Goal: Information Seeking & Learning: Learn about a topic

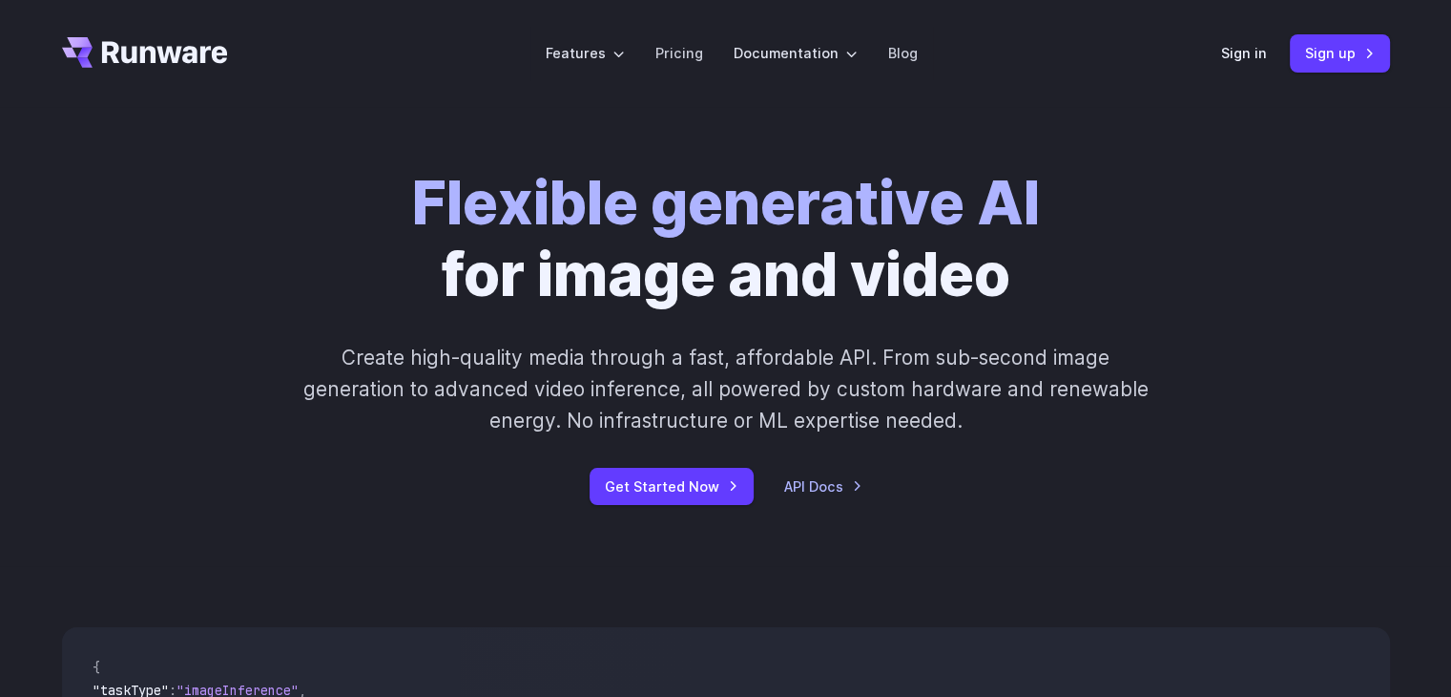
click at [554, 219] on strong "Flexible generative AI" at bounding box center [726, 203] width 628 height 72
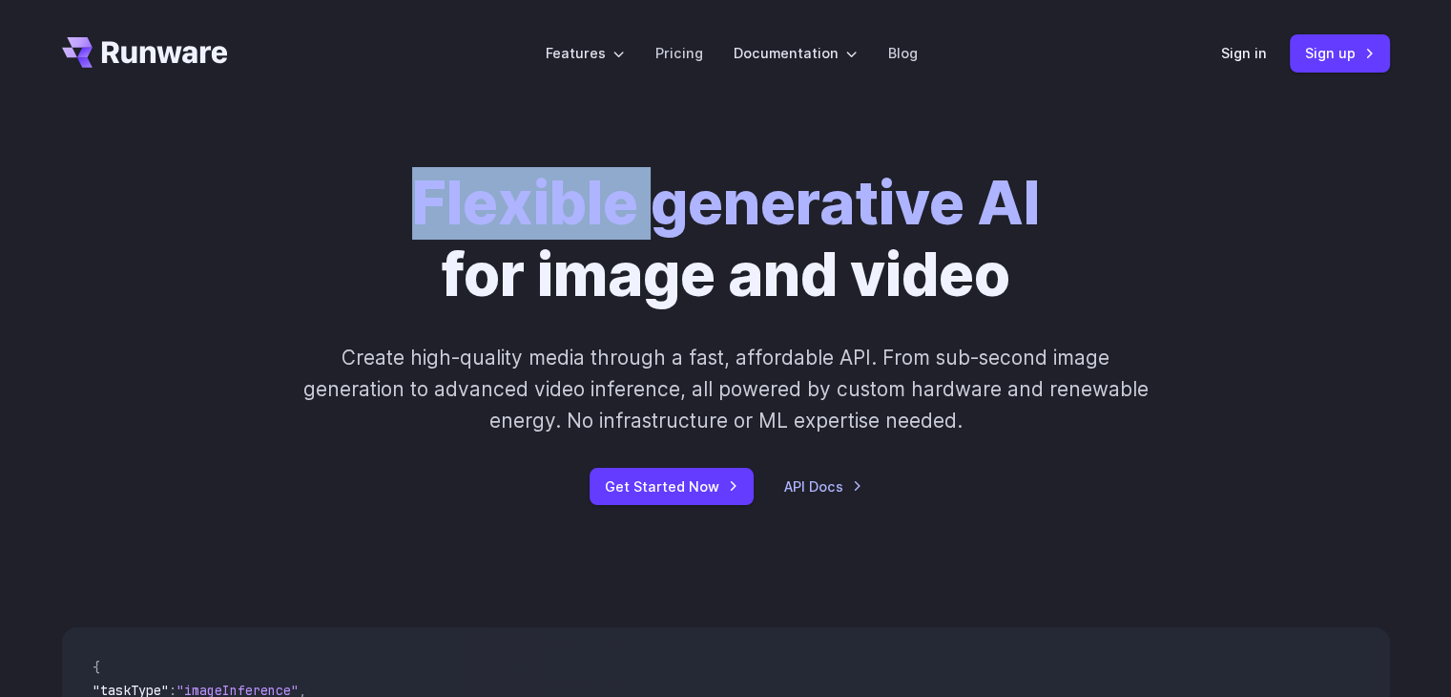
click at [554, 219] on strong "Flexible generative AI" at bounding box center [726, 203] width 628 height 72
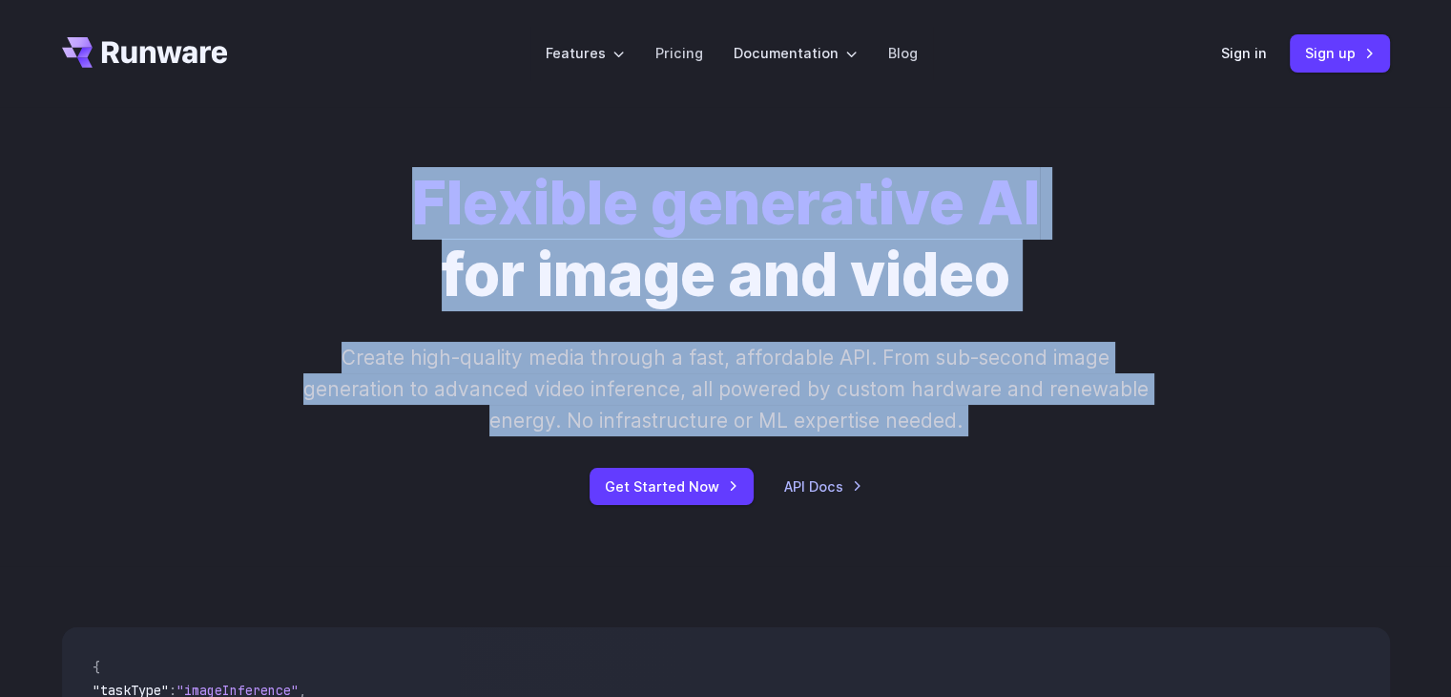
drag, startPoint x: 554, startPoint y: 219, endPoint x: 744, endPoint y: 356, distance: 233.8
click at [744, 356] on div "Flexible generative AI for image and video Create high-quality media through a …" at bounding box center [726, 336] width 1063 height 337
click at [744, 356] on p "Create high-quality media through a fast, affordable API. From sub-second image…" at bounding box center [726, 389] width 850 height 95
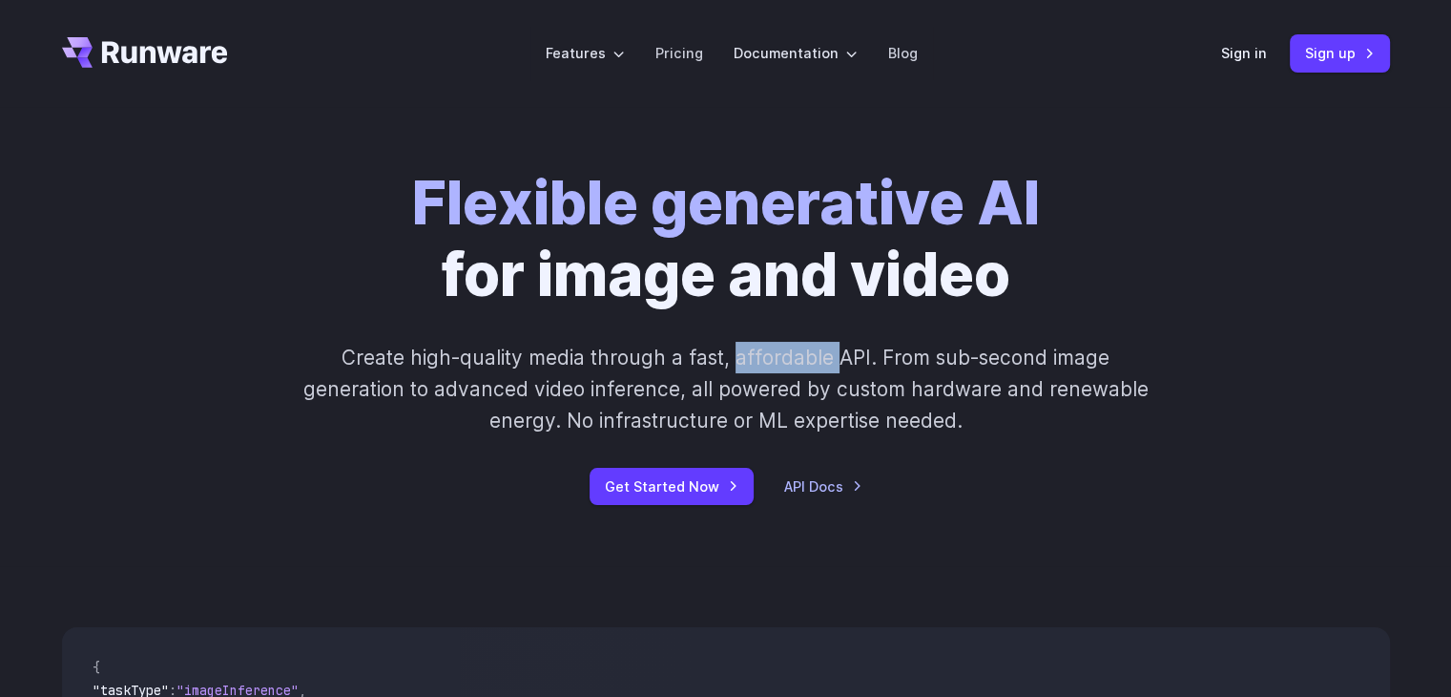
click at [744, 356] on p "Create high-quality media through a fast, affordable API. From sub-second image…" at bounding box center [726, 389] width 850 height 95
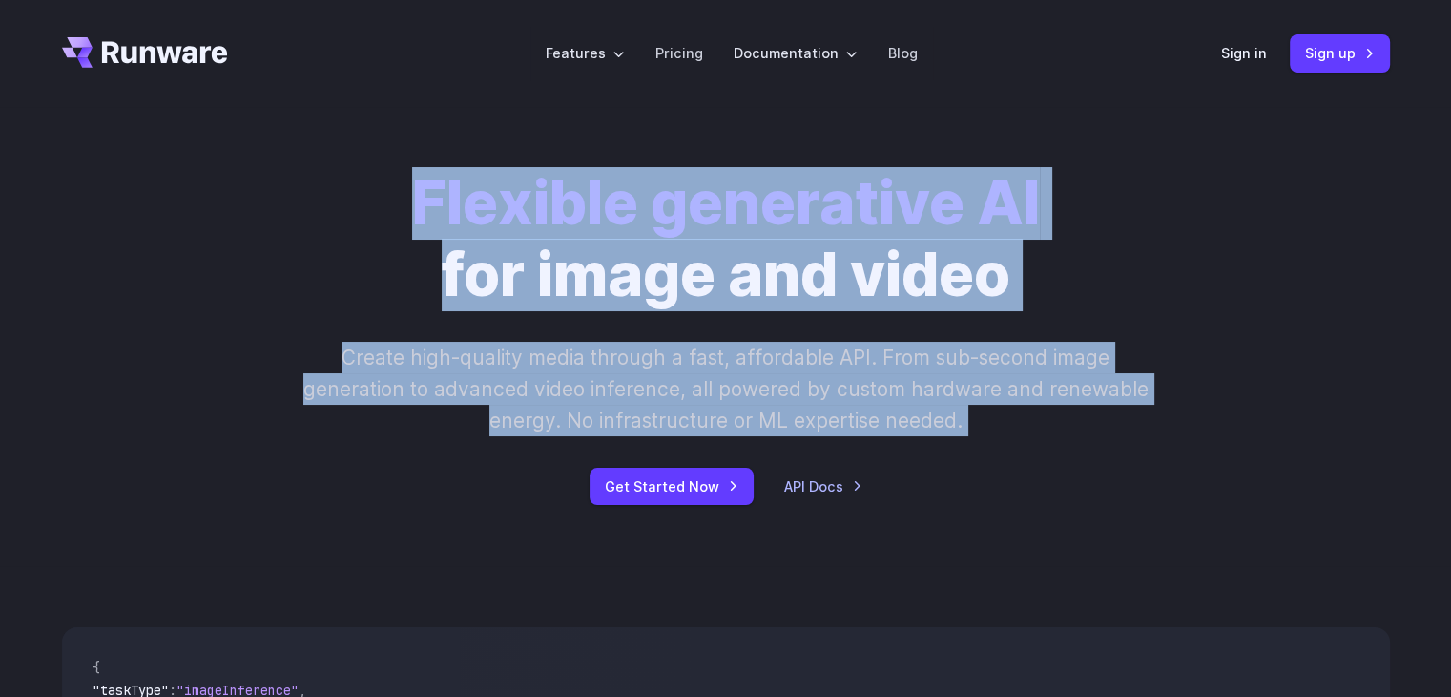
drag, startPoint x: 744, startPoint y: 356, endPoint x: 695, endPoint y: 215, distance: 149.7
click at [695, 215] on div "Flexible generative AI for image and video Create high-quality media through a …" at bounding box center [726, 336] width 1063 height 337
click at [695, 215] on strong "Flexible generative AI" at bounding box center [726, 203] width 628 height 72
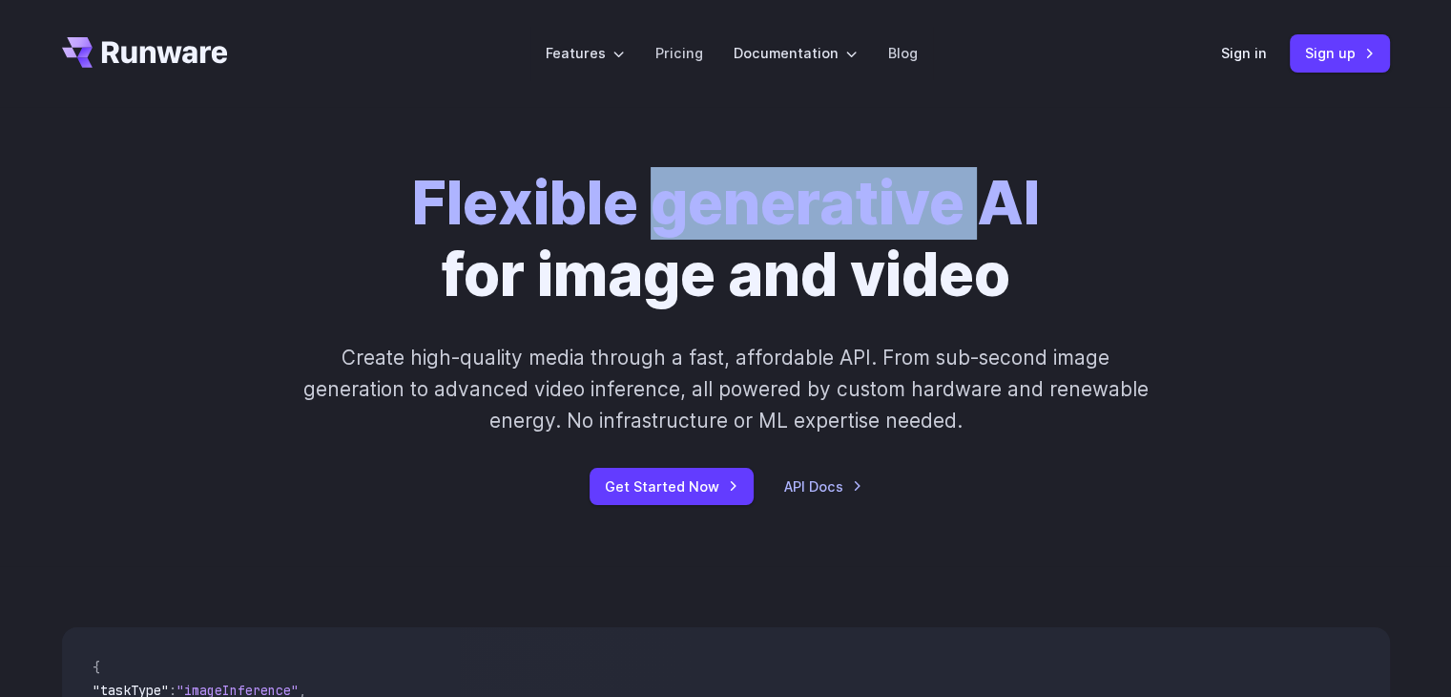
click at [695, 215] on strong "Flexible generative AI" at bounding box center [726, 203] width 628 height 72
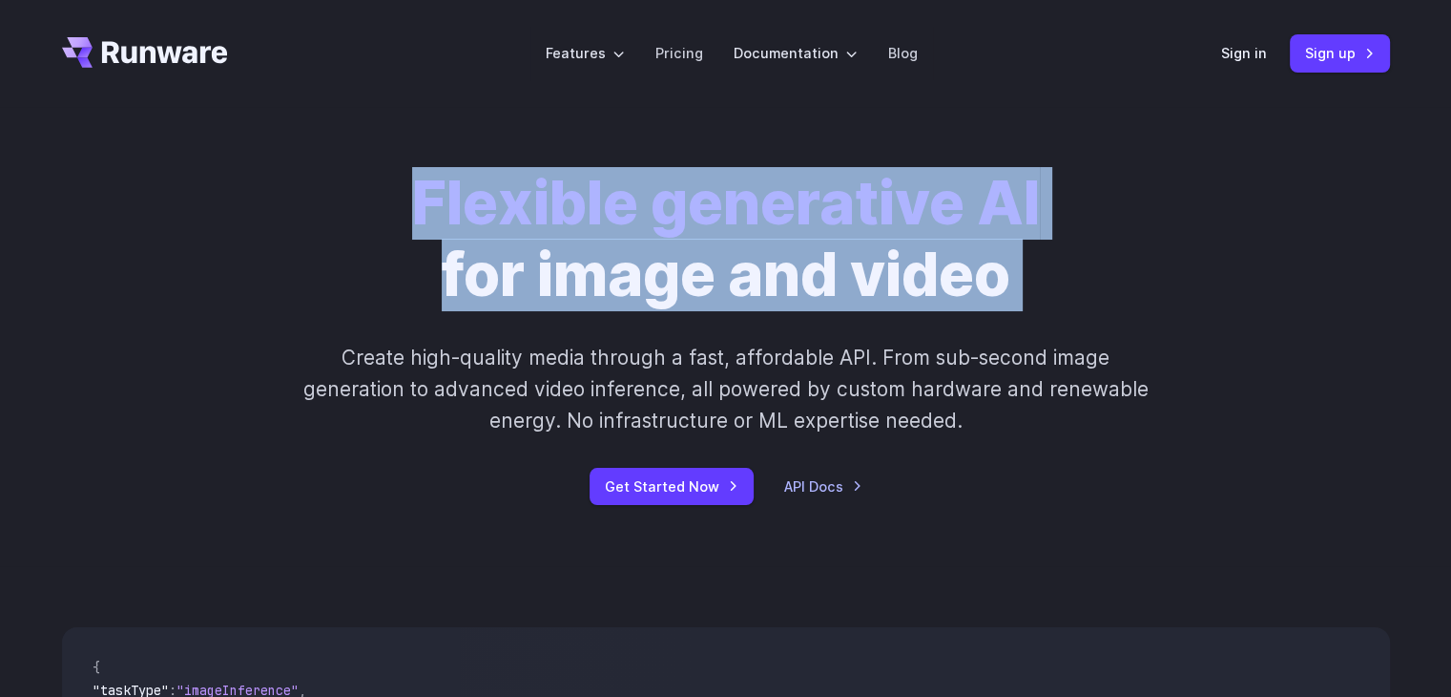
drag, startPoint x: 695, startPoint y: 215, endPoint x: 929, endPoint y: 309, distance: 253.0
click at [929, 309] on h1 "Flexible generative AI for image and video" at bounding box center [726, 239] width 628 height 143
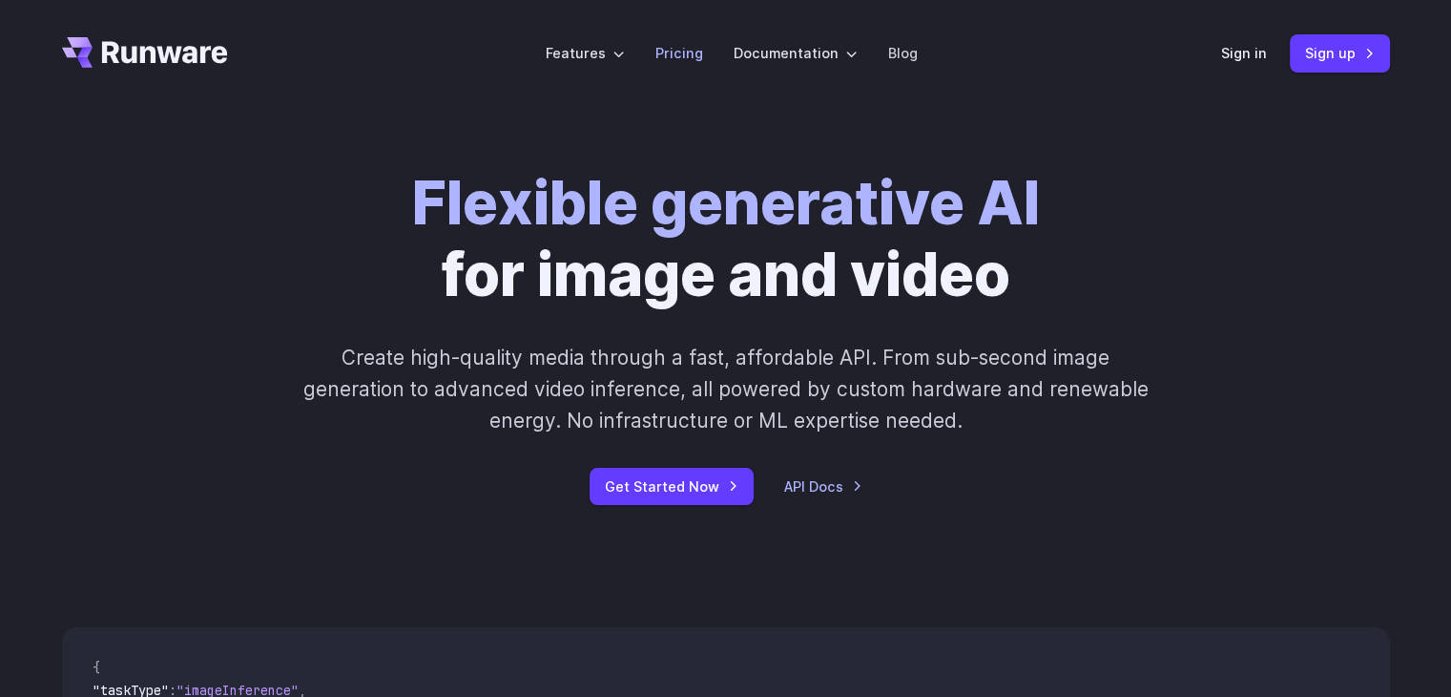
click at [683, 49] on link "Pricing" at bounding box center [680, 53] width 48 height 22
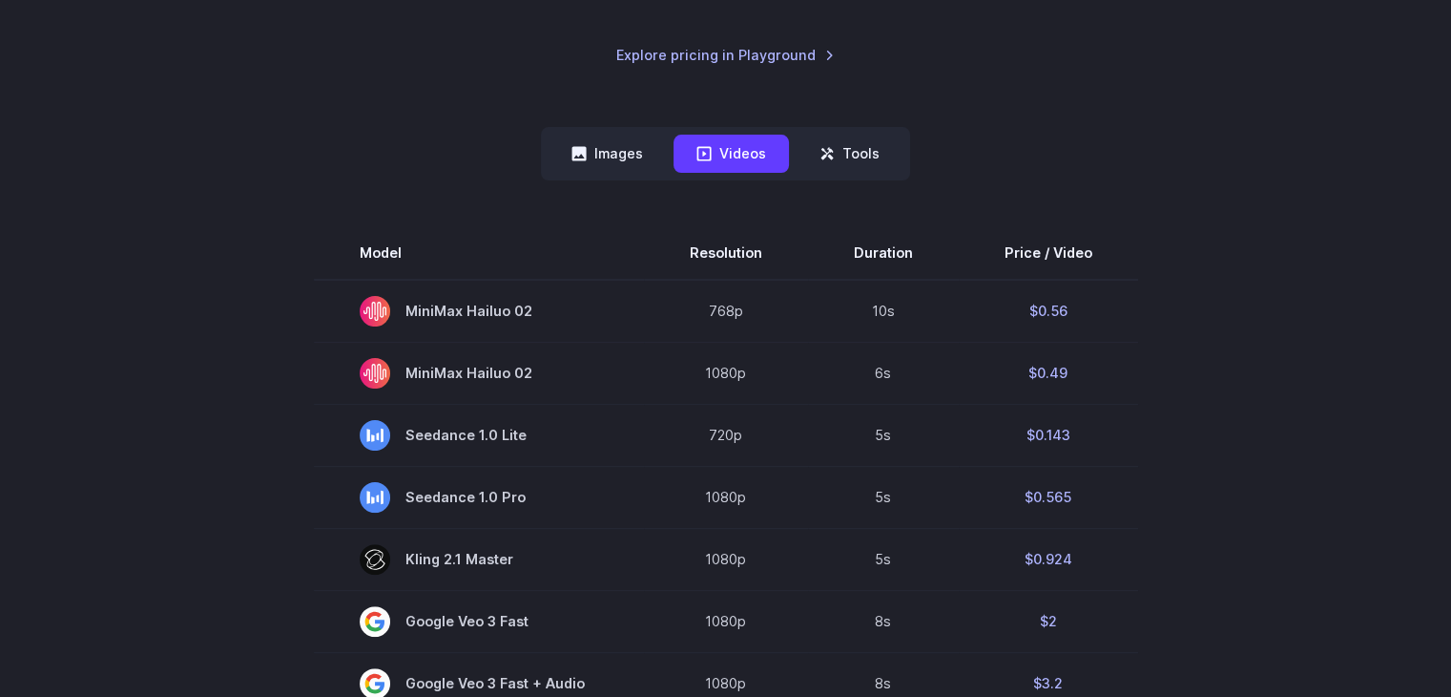
scroll to position [412, 0]
click at [614, 154] on button "Images" at bounding box center [607, 152] width 117 height 37
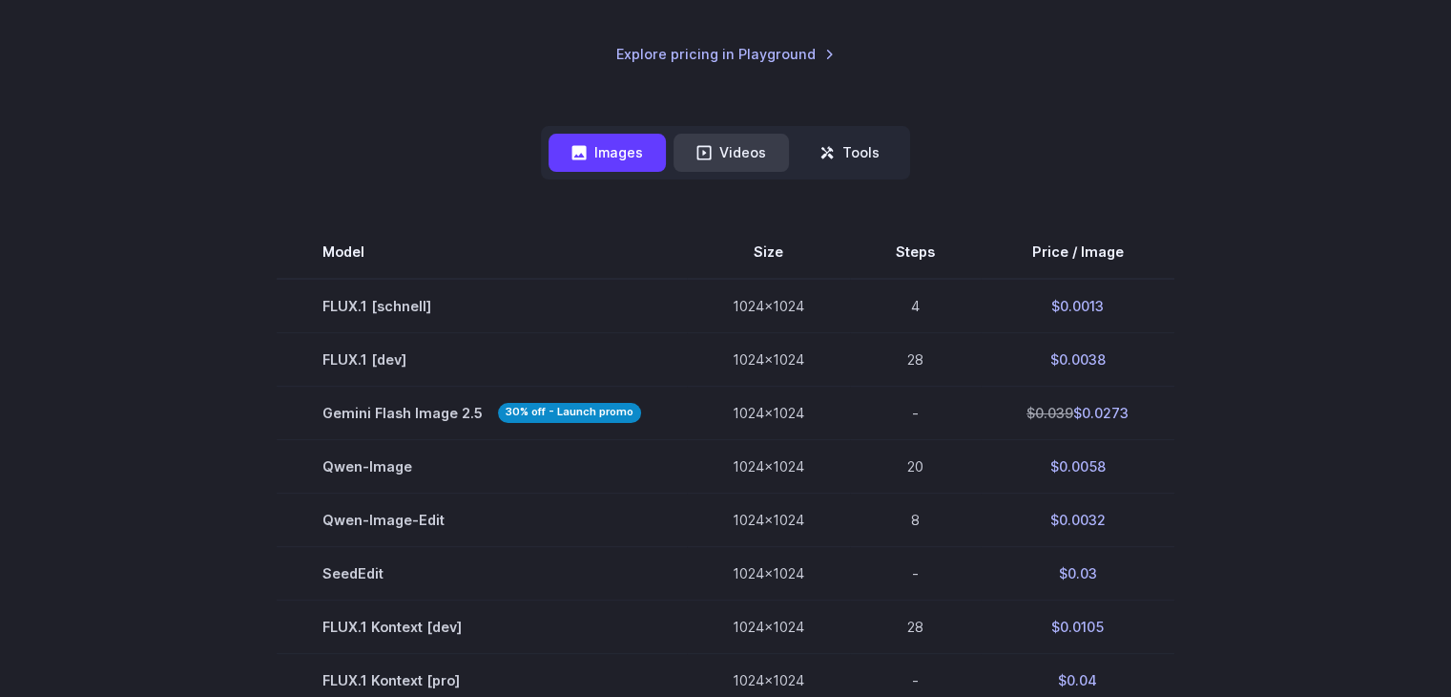
click at [716, 150] on button "Videos" at bounding box center [731, 152] width 115 height 37
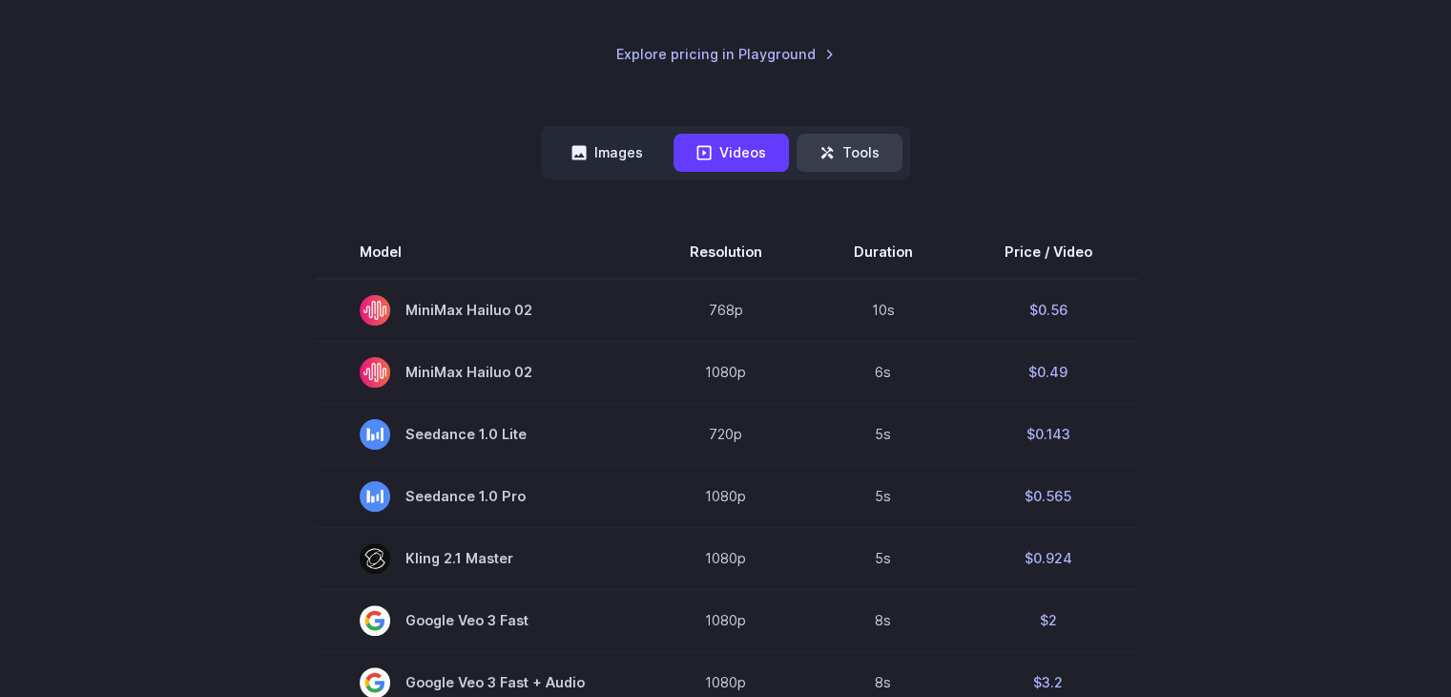
click at [847, 153] on button "Tools" at bounding box center [850, 152] width 106 height 37
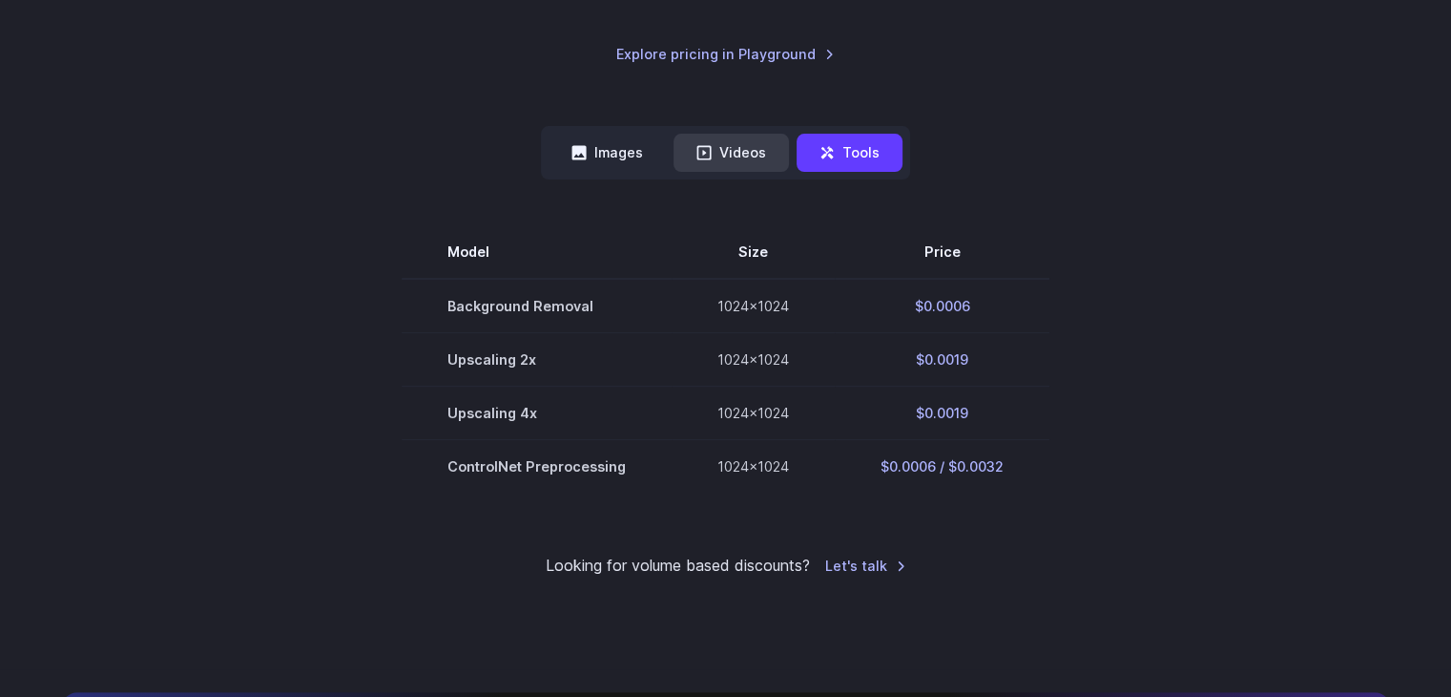
click at [739, 153] on button "Videos" at bounding box center [731, 152] width 115 height 37
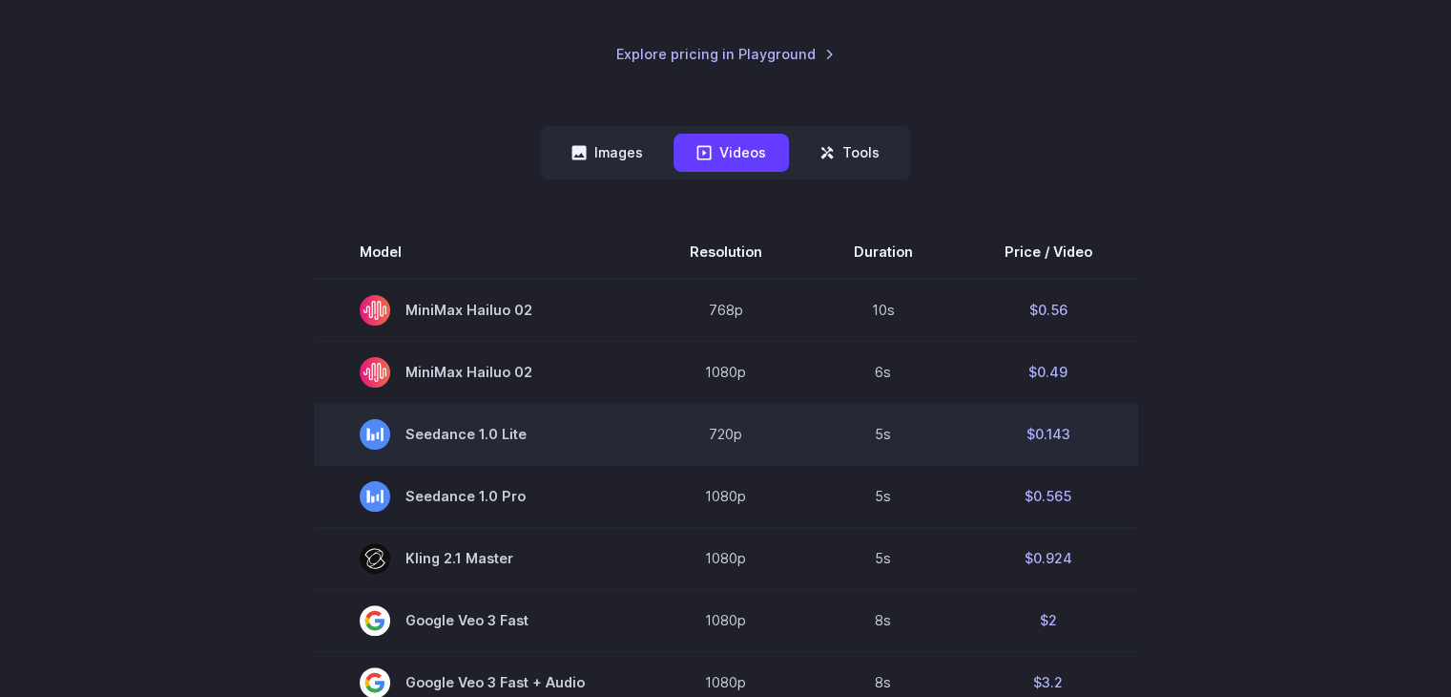
click at [743, 433] on td "720p" at bounding box center [726, 434] width 164 height 62
drag, startPoint x: 743, startPoint y: 433, endPoint x: 710, endPoint y: 422, distance: 35.3
click at [710, 422] on td "720p" at bounding box center [726, 434] width 164 height 62
click at [718, 422] on td "720p" at bounding box center [726, 434] width 164 height 62
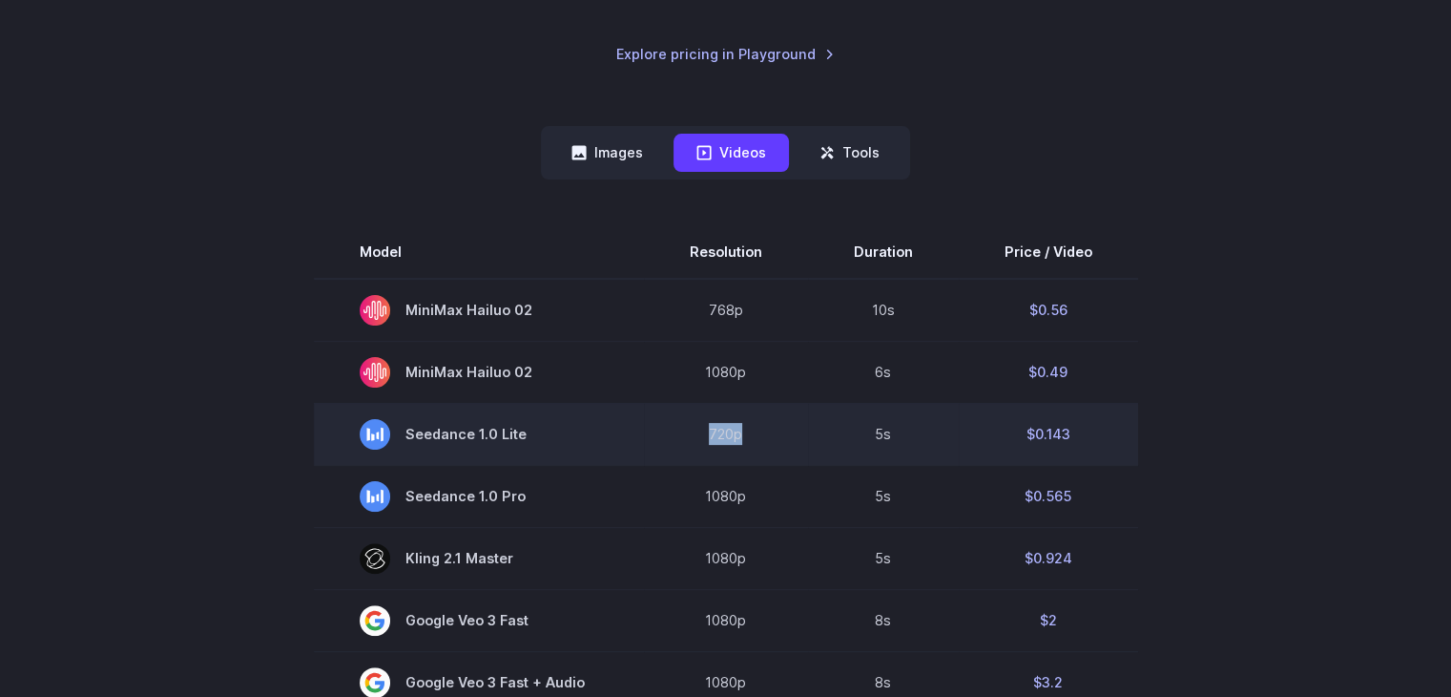
click at [718, 422] on td "720p" at bounding box center [726, 434] width 164 height 62
drag, startPoint x: 718, startPoint y: 422, endPoint x: 729, endPoint y: 425, distance: 11.8
click at [729, 425] on td "720p" at bounding box center [726, 434] width 164 height 62
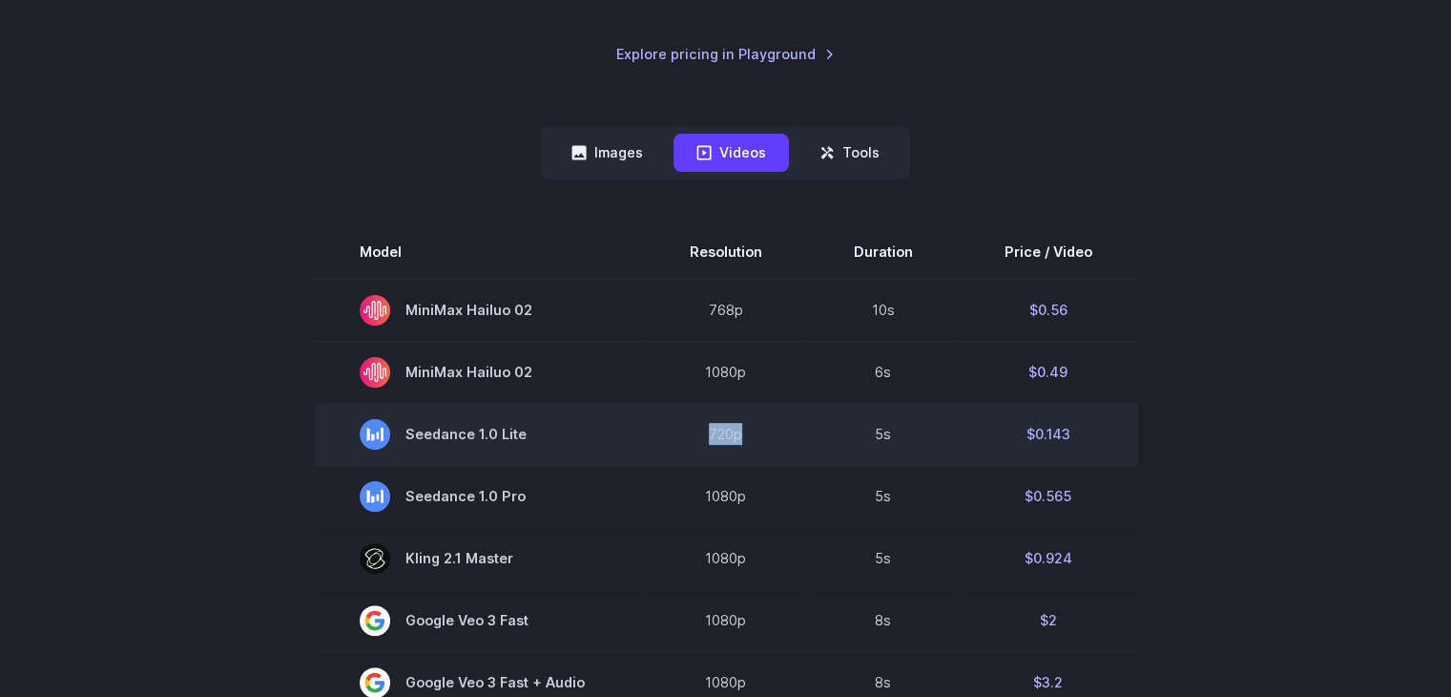
click at [729, 425] on td "720p" at bounding box center [726, 434] width 164 height 62
drag, startPoint x: 729, startPoint y: 425, endPoint x: 794, endPoint y: 436, distance: 65.9
click at [794, 436] on td "720p" at bounding box center [726, 434] width 164 height 62
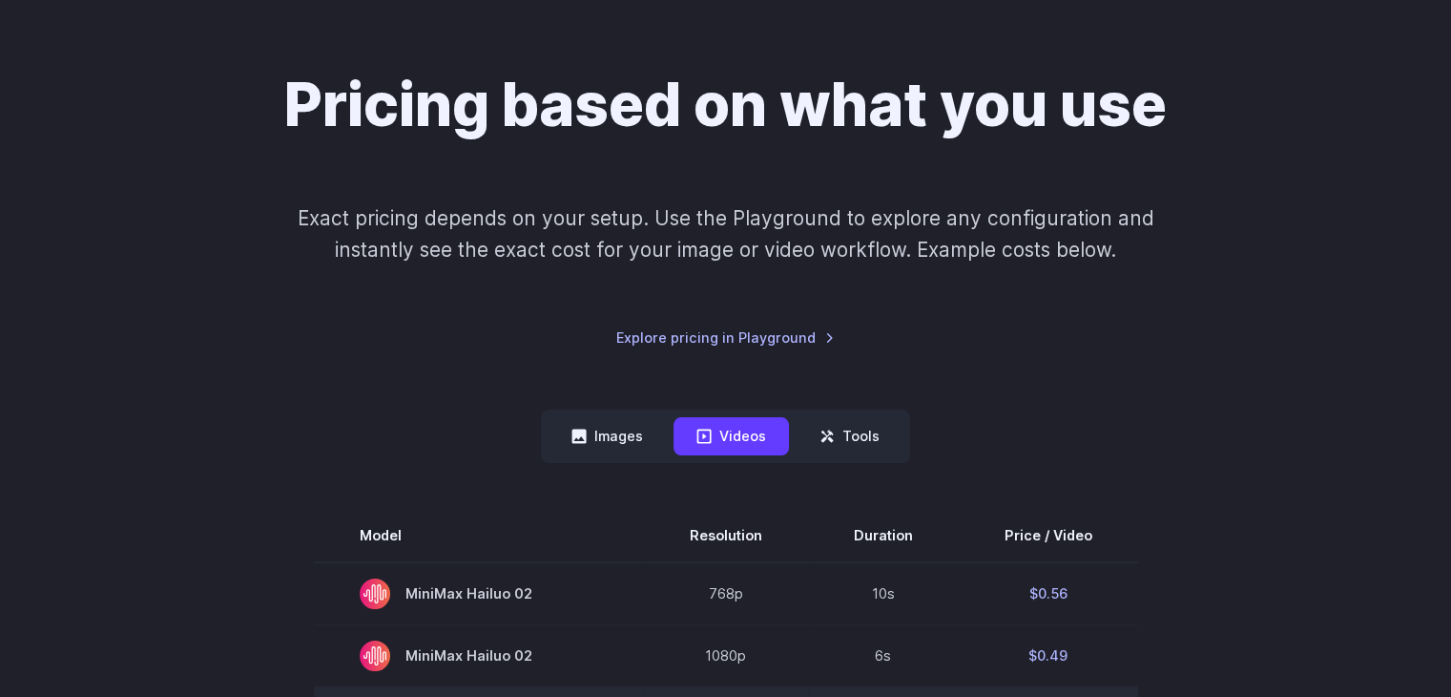
scroll to position [122, 0]
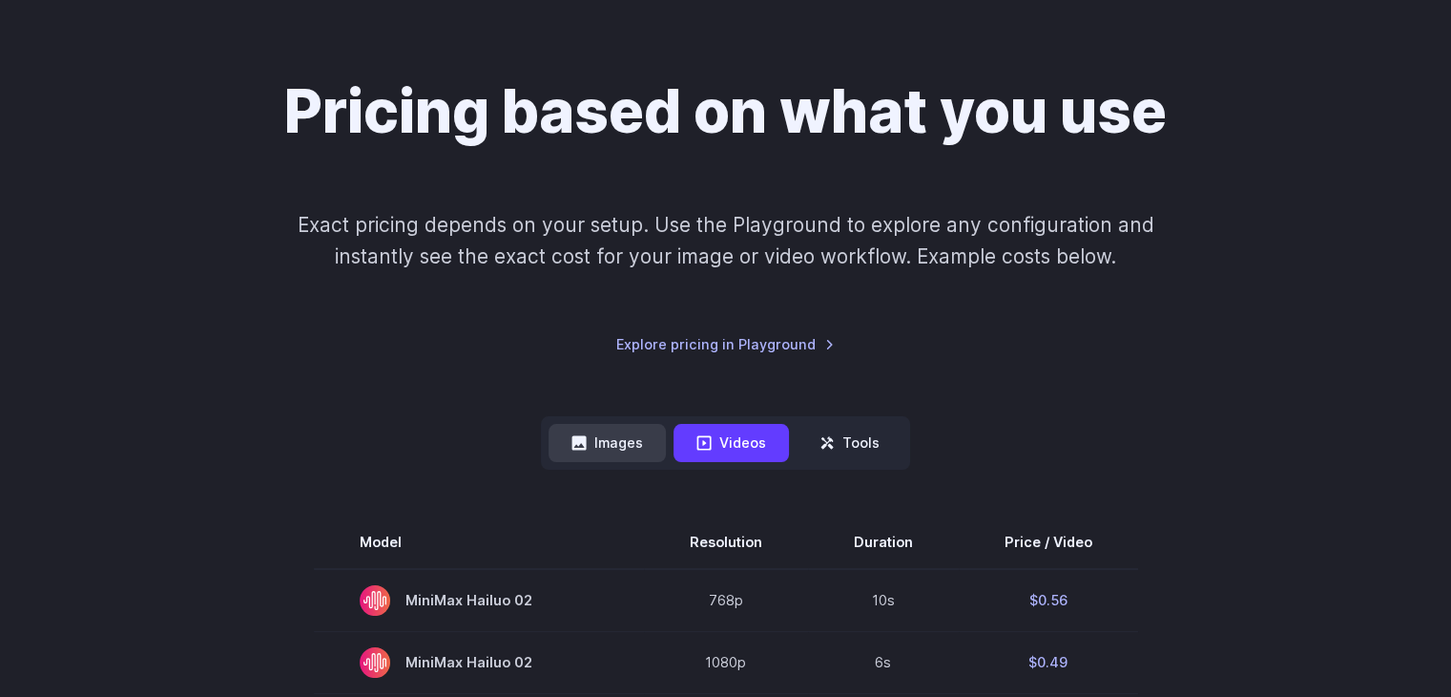
click at [609, 424] on button "Images" at bounding box center [607, 442] width 117 height 37
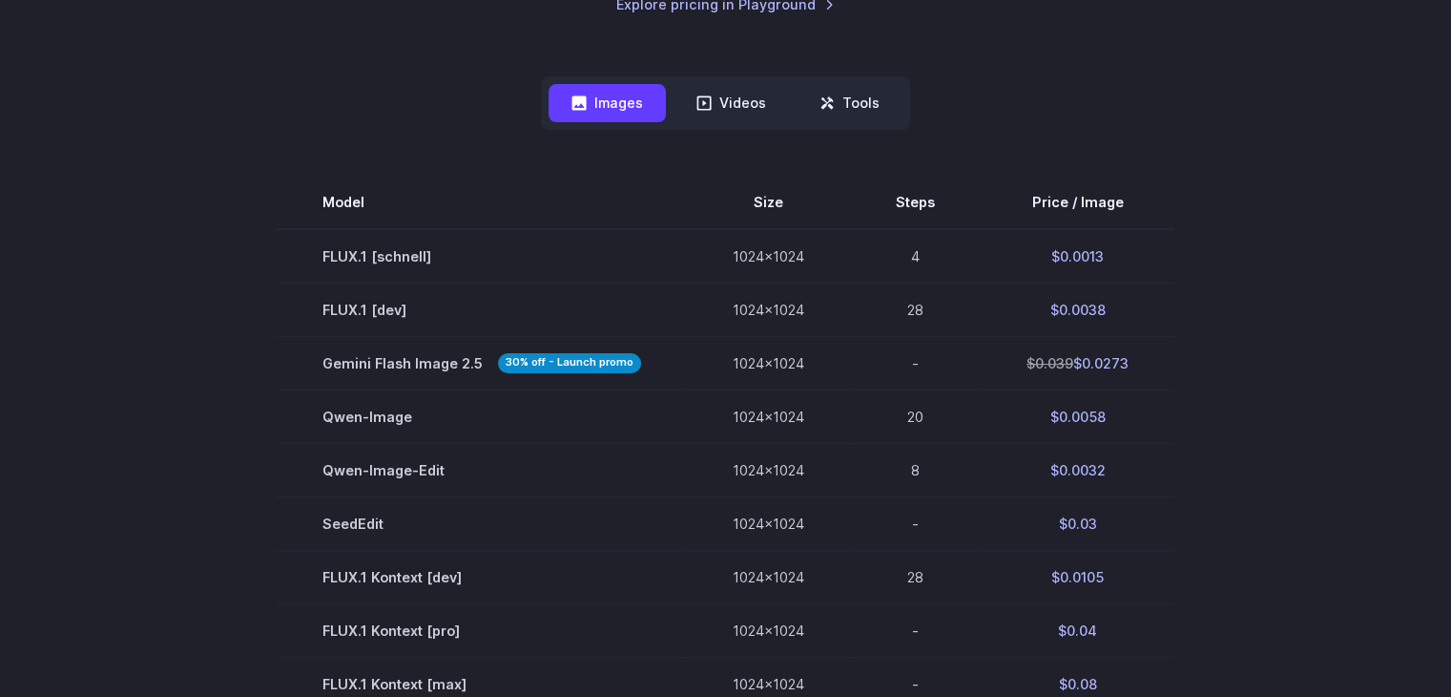
scroll to position [462, 0]
click at [1238, 227] on section "Model Size Steps Price / Image FLUX.1 [schnell] 1024x1024 4 $0.0013 FLUX.1 [dev…" at bounding box center [726, 711] width 1328 height 1070
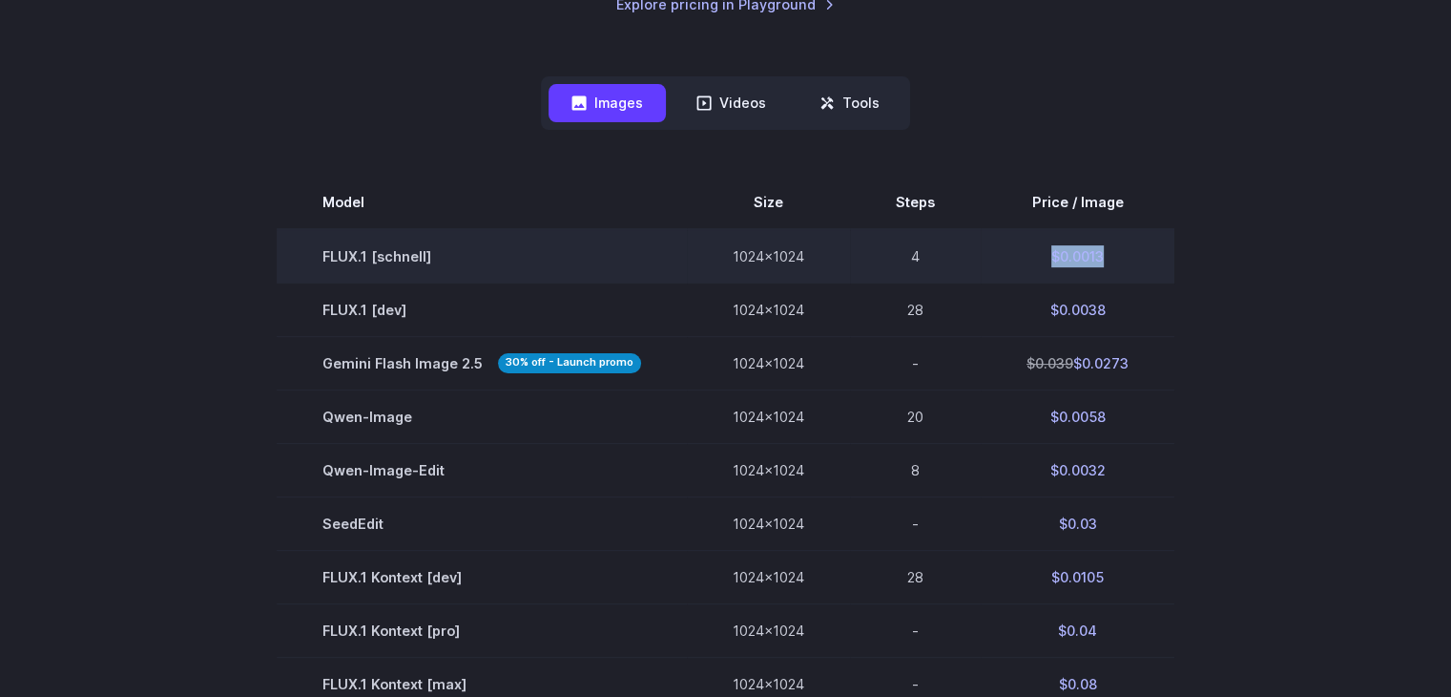
drag, startPoint x: 1105, startPoint y: 254, endPoint x: 1044, endPoint y: 254, distance: 61.1
click at [1044, 254] on td "$0.0013" at bounding box center [1078, 256] width 194 height 54
drag, startPoint x: 1044, startPoint y: 254, endPoint x: 1126, endPoint y: 255, distance: 82.1
click at [1126, 255] on td "$0.0013" at bounding box center [1078, 256] width 194 height 54
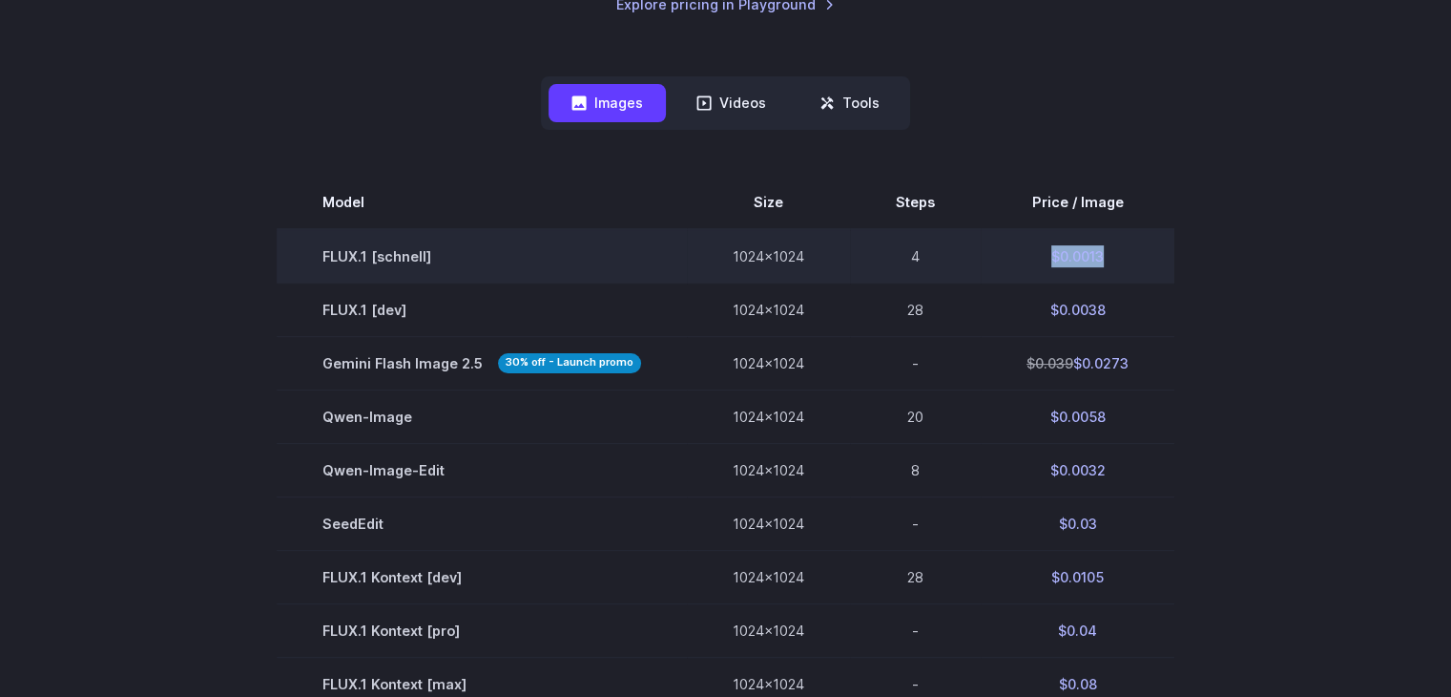
click at [1126, 255] on td "$0.0013" at bounding box center [1078, 256] width 194 height 54
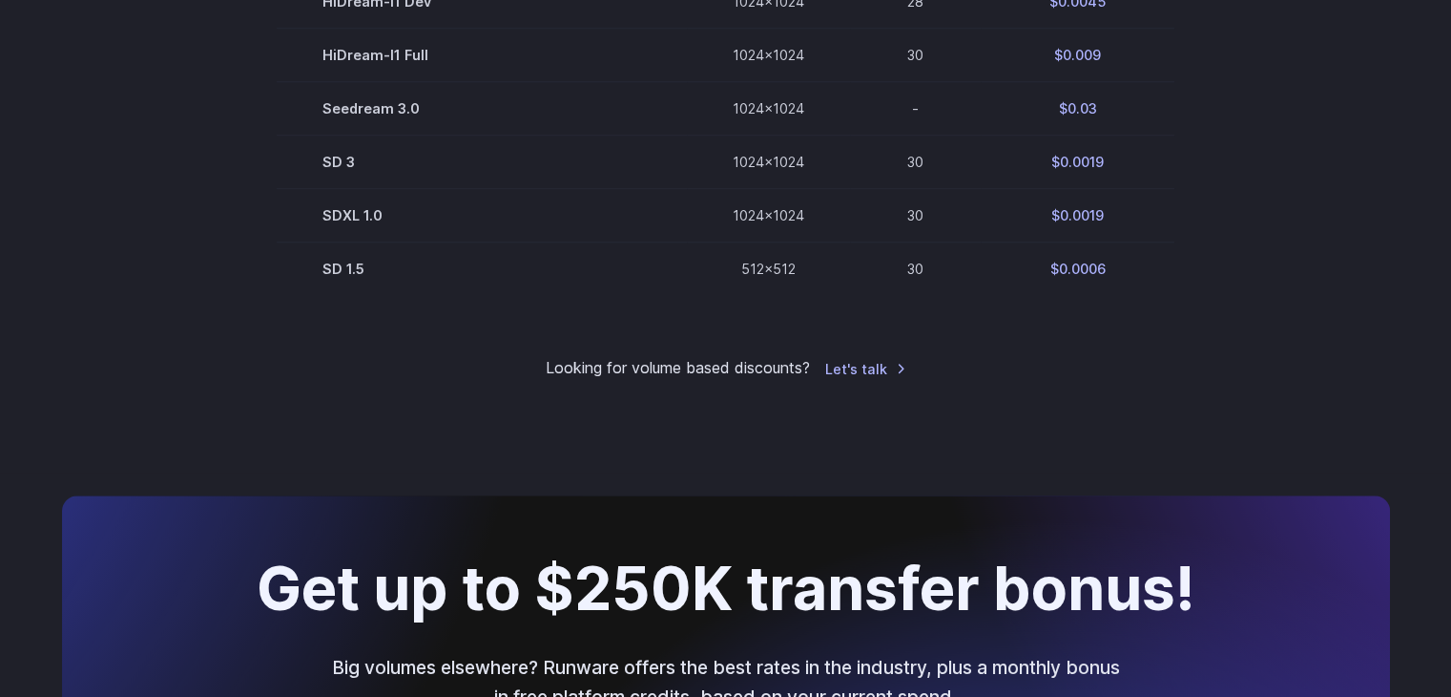
scroll to position [1412, 0]
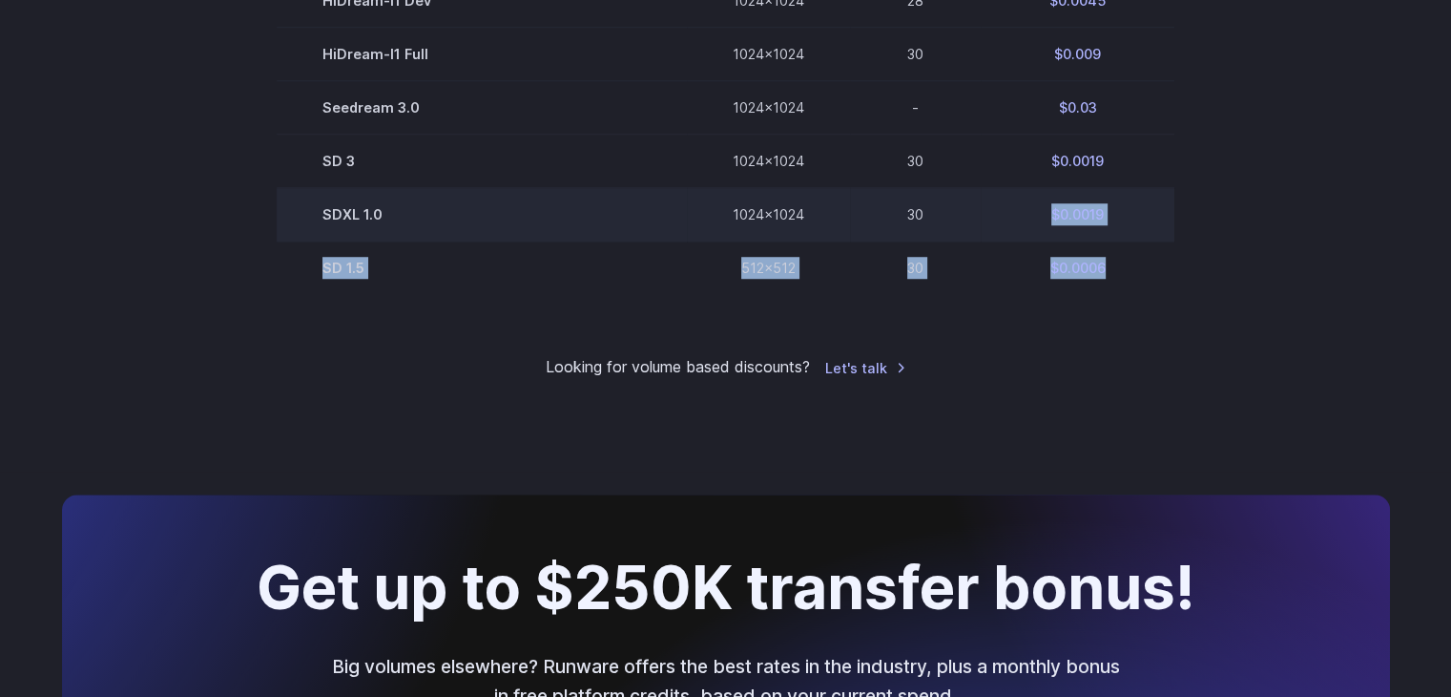
drag, startPoint x: 1107, startPoint y: 280, endPoint x: 1023, endPoint y: 239, distance: 93.0
click at [1023, 239] on td "$0.0019" at bounding box center [1078, 214] width 194 height 53
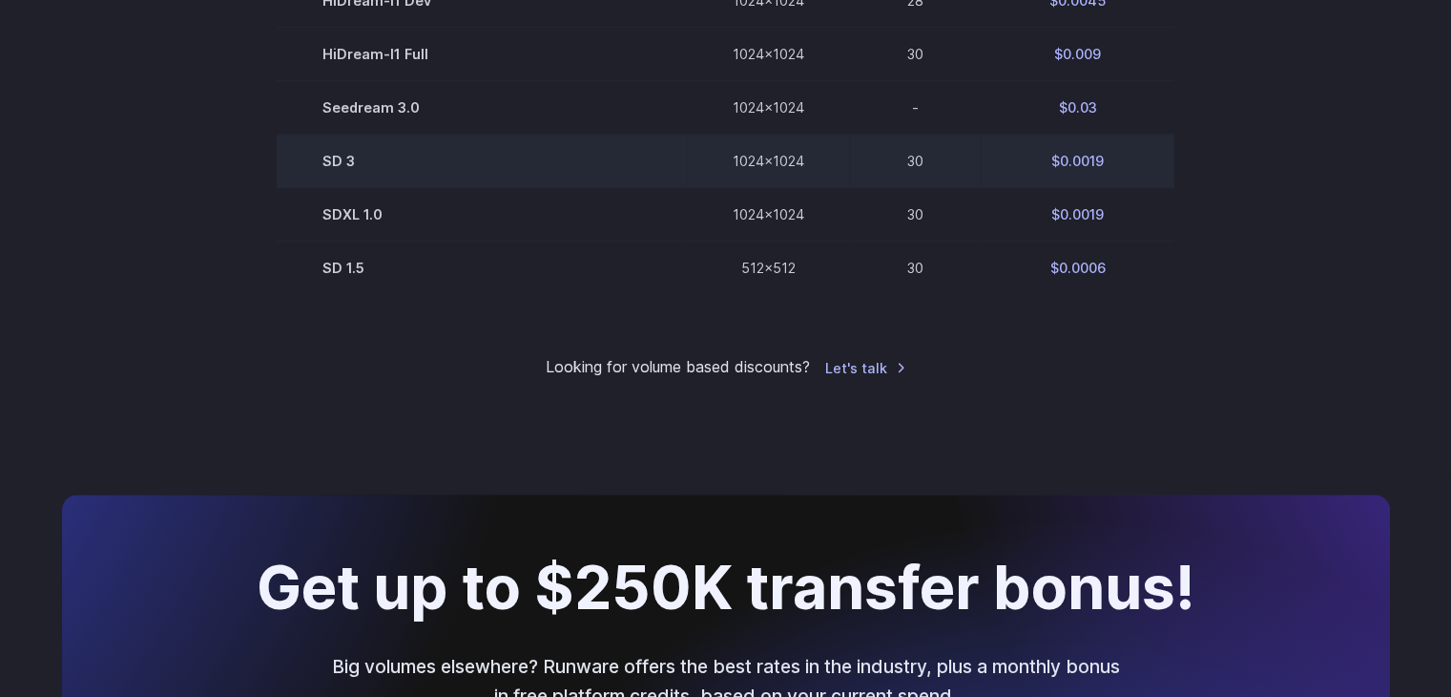
scroll to position [1363, 0]
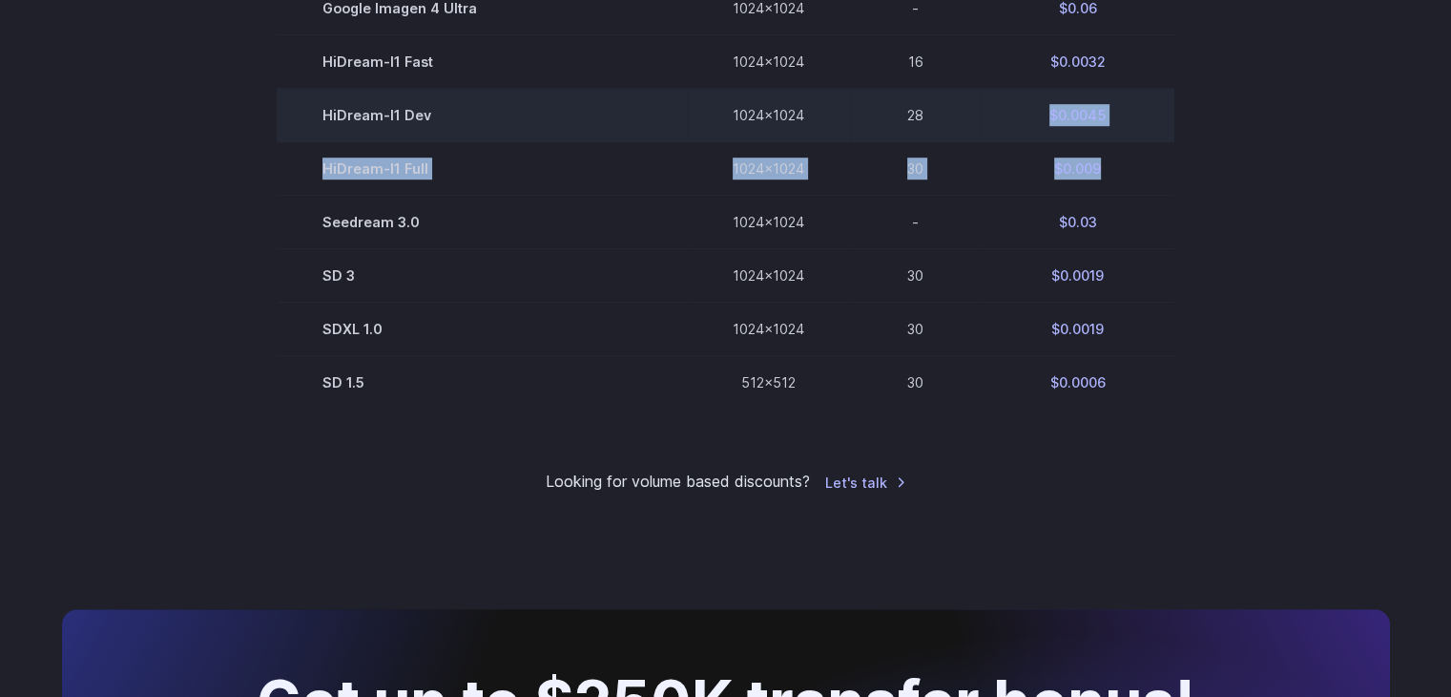
drag, startPoint x: 1103, startPoint y: 115, endPoint x: 1032, endPoint y: 112, distance: 70.7
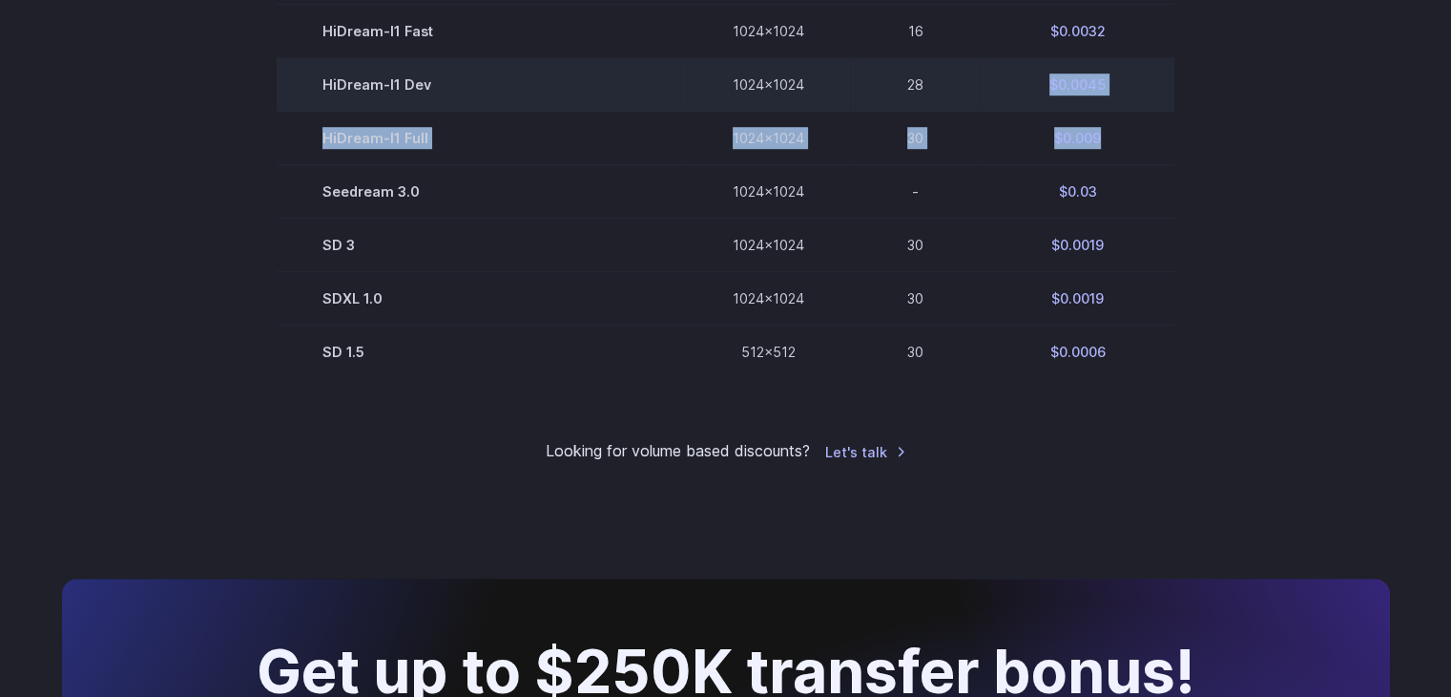
scroll to position [1326, 0]
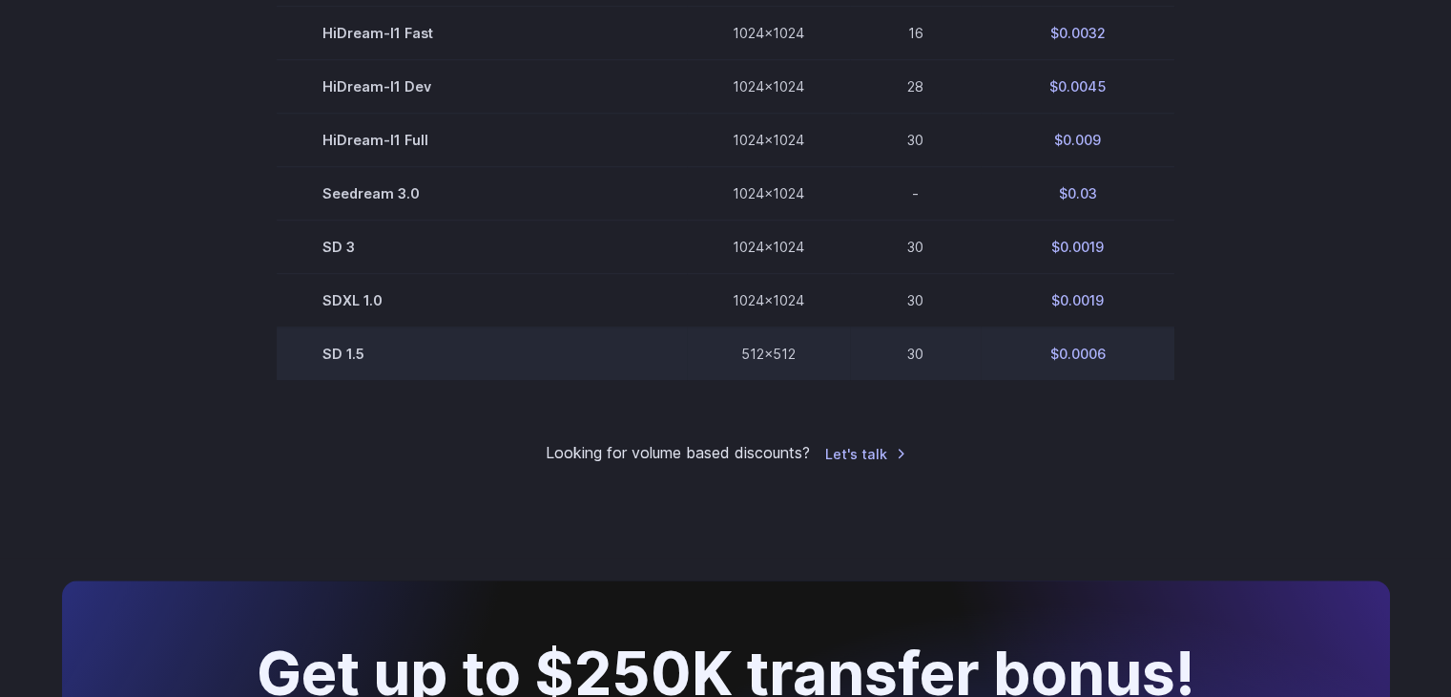
click at [1107, 360] on td "$0.0006" at bounding box center [1078, 353] width 194 height 53
drag, startPoint x: 1107, startPoint y: 360, endPoint x: 912, endPoint y: 346, distance: 195.1
click at [912, 346] on tr "SD 1.5 512x512 30 $0.0006" at bounding box center [726, 353] width 898 height 53
click at [912, 346] on td "30" at bounding box center [915, 353] width 131 height 53
click at [336, 366] on td "SD 1.5" at bounding box center [482, 353] width 410 height 53
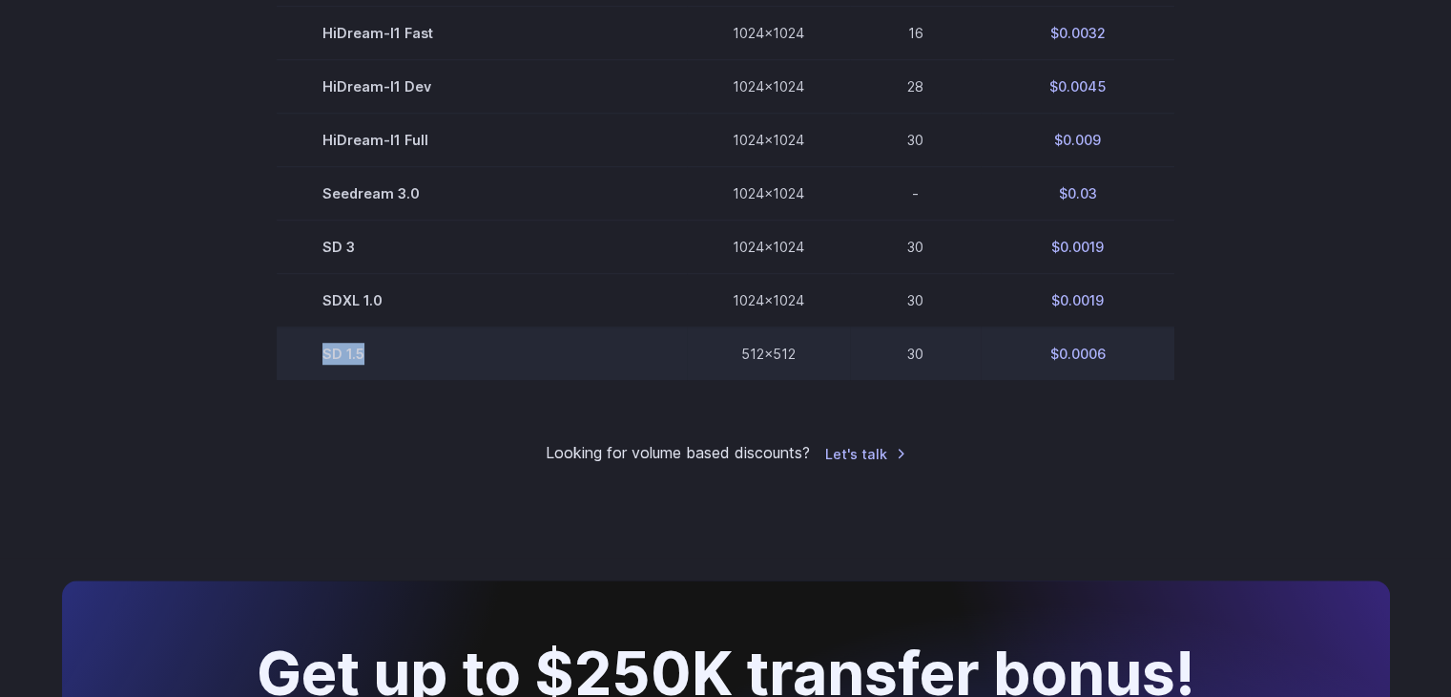
drag, startPoint x: 336, startPoint y: 366, endPoint x: 469, endPoint y: 380, distance: 134.2
click at [469, 380] on td "SD 1.5" at bounding box center [482, 353] width 410 height 53
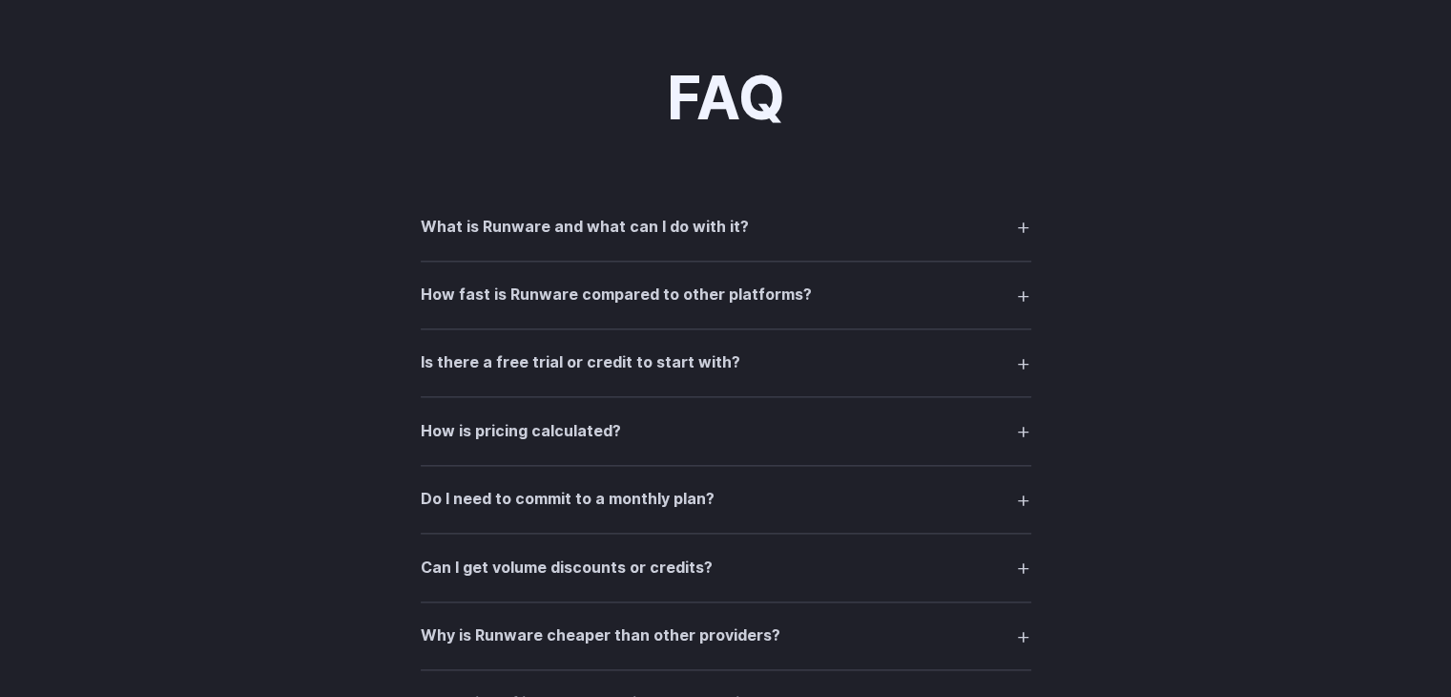
scroll to position [2301, 0]
click at [601, 238] on h3 "What is Runware and what can I do with it?" at bounding box center [585, 225] width 328 height 25
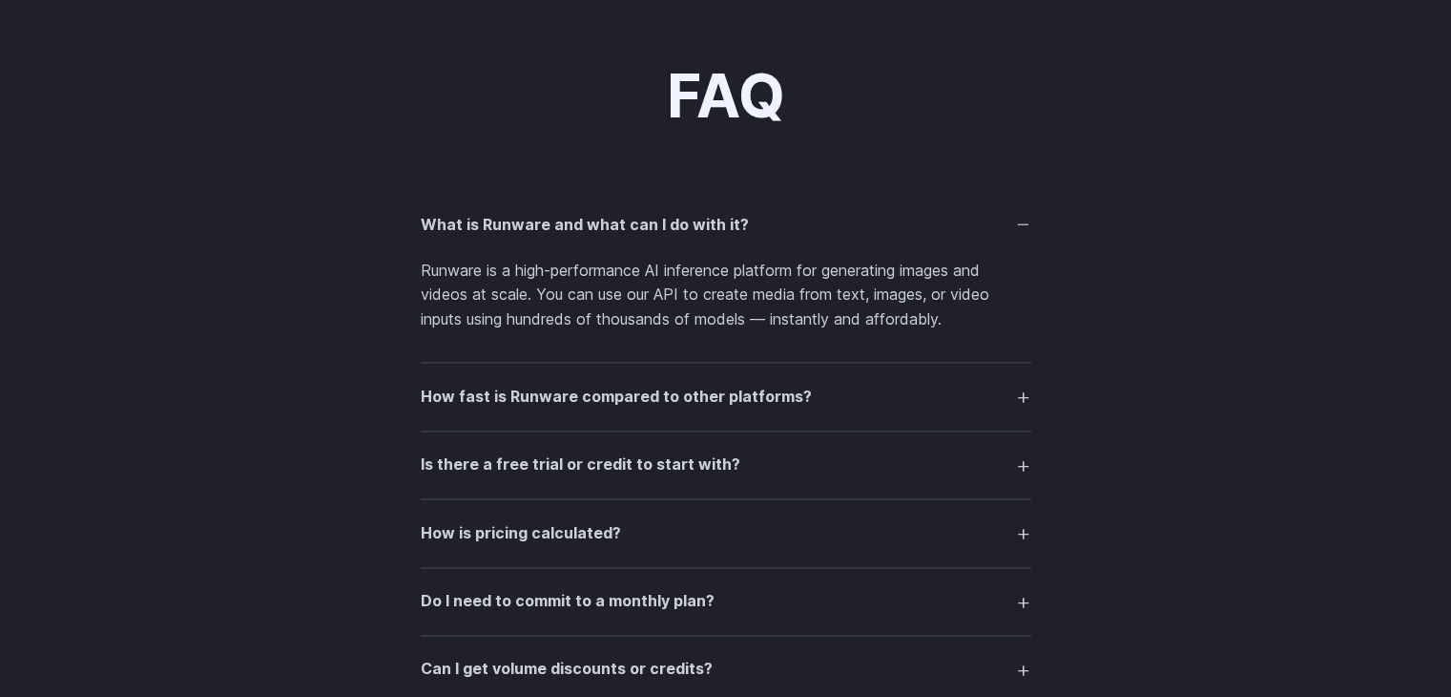
click at [489, 280] on p "Runware is a high-performance AI inference platform for generating images and v…" at bounding box center [726, 295] width 611 height 73
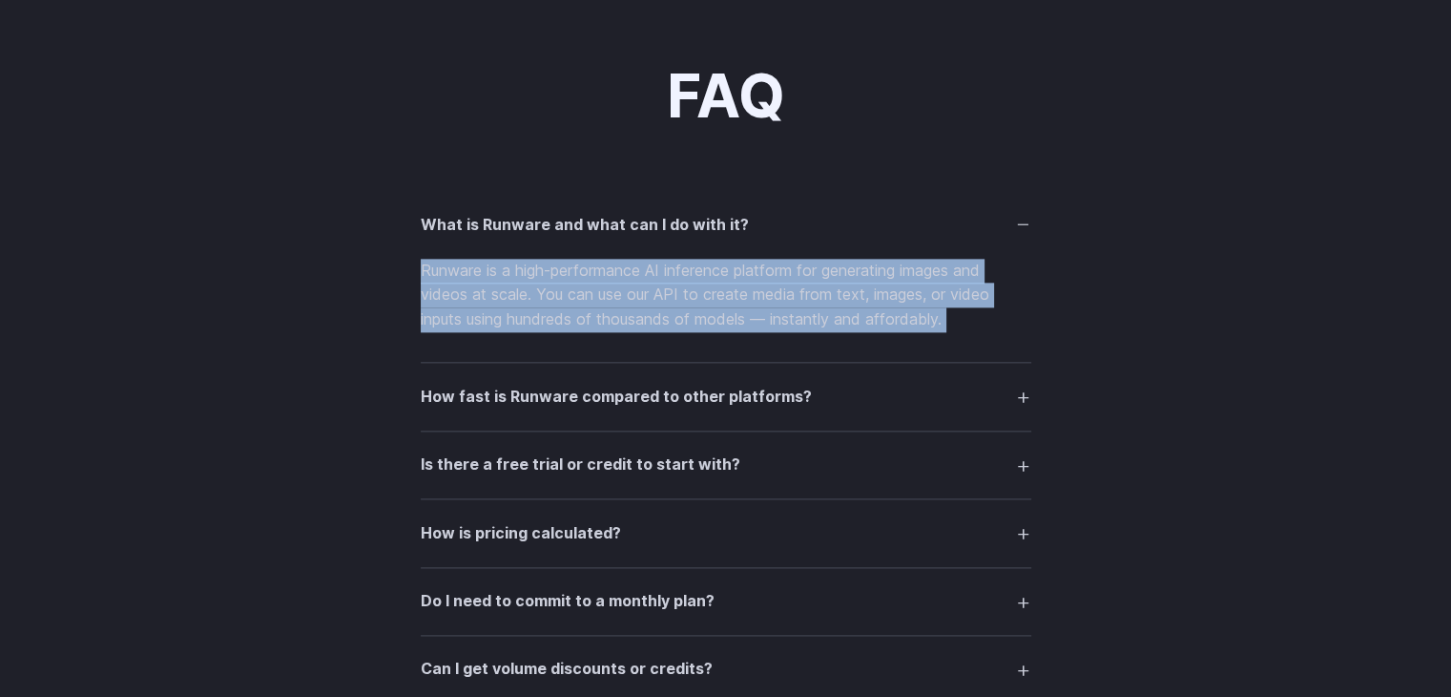
drag, startPoint x: 489, startPoint y: 280, endPoint x: 603, endPoint y: 280, distance: 114.5
click at [603, 280] on p "Runware is a high-performance AI inference platform for generating images and v…" at bounding box center [726, 295] width 611 height 73
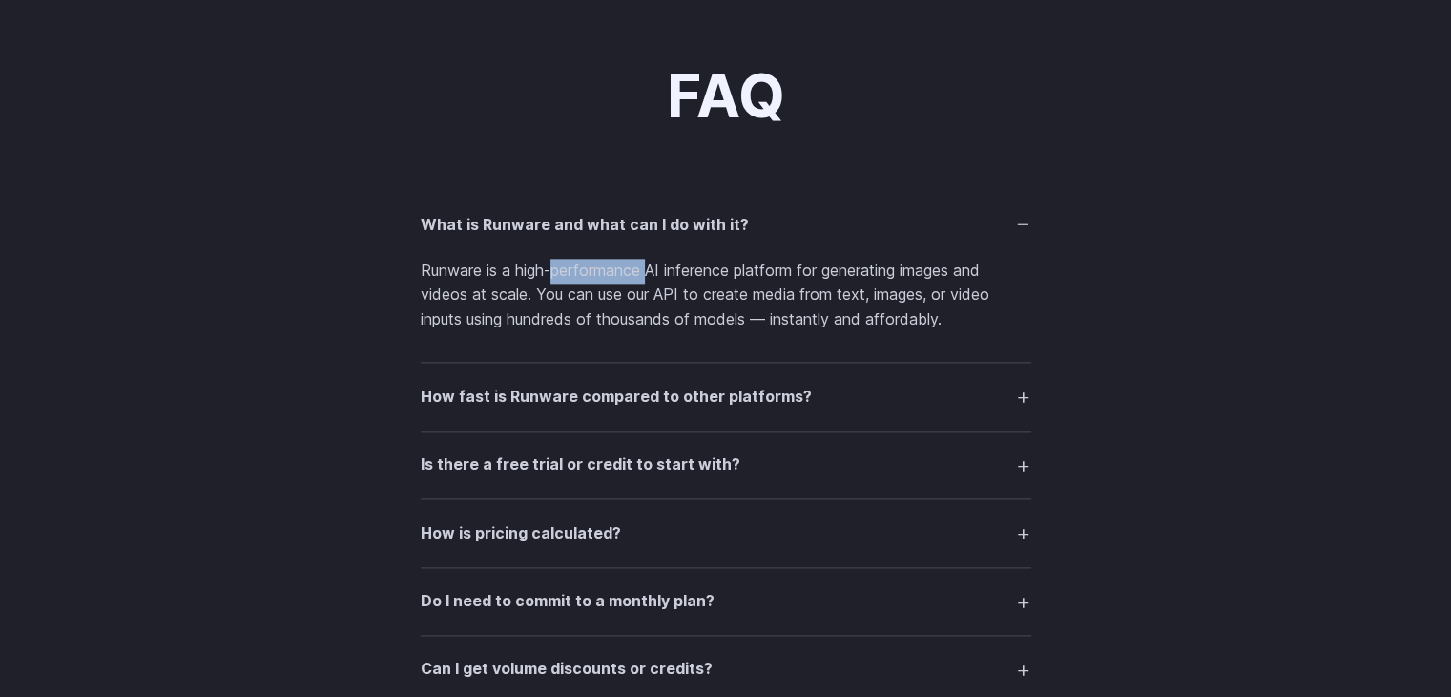
click at [603, 280] on p "Runware is a high-performance AI inference platform for generating images and v…" at bounding box center [726, 295] width 611 height 73
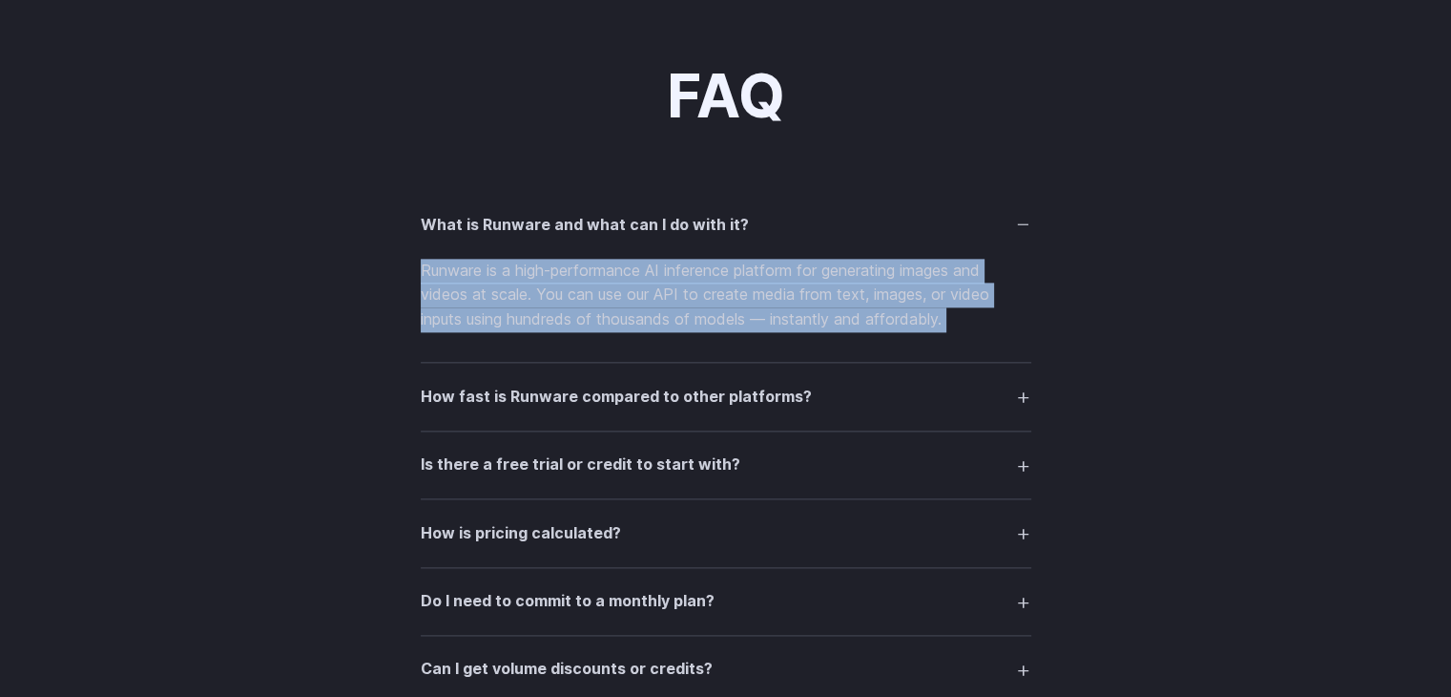
drag, startPoint x: 603, startPoint y: 280, endPoint x: 695, endPoint y: 315, distance: 98.2
click at [695, 315] on p "Runware is a high-performance AI inference platform for generating images and v…" at bounding box center [726, 295] width 611 height 73
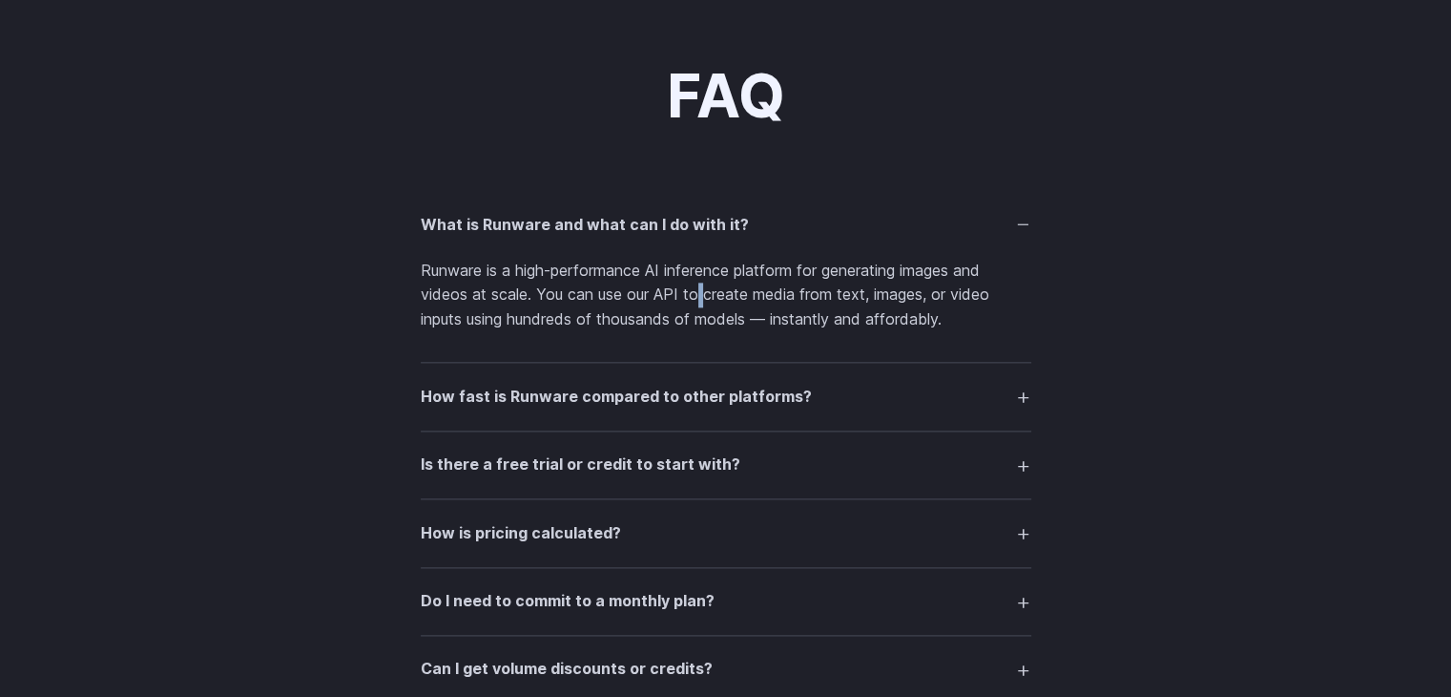
click at [695, 315] on p "Runware is a high-performance AI inference platform for generating images and v…" at bounding box center [726, 295] width 611 height 73
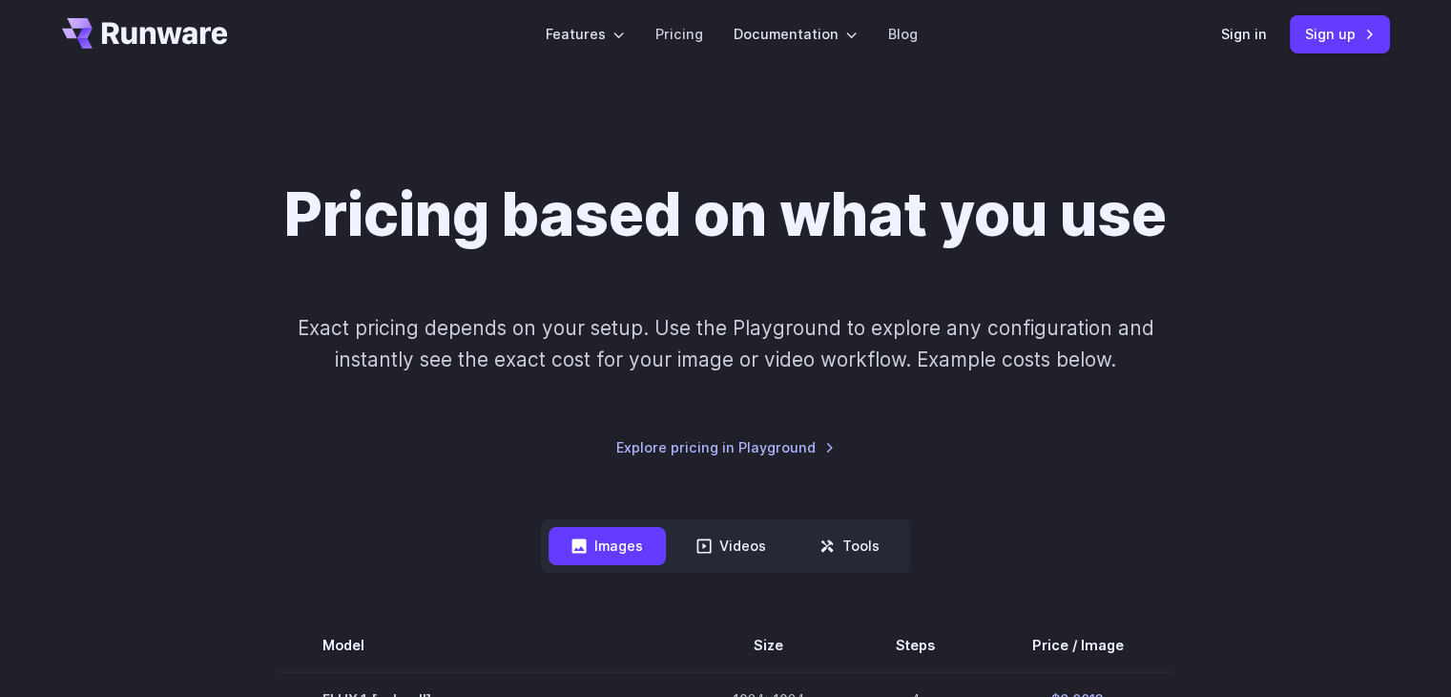
scroll to position [0, 0]
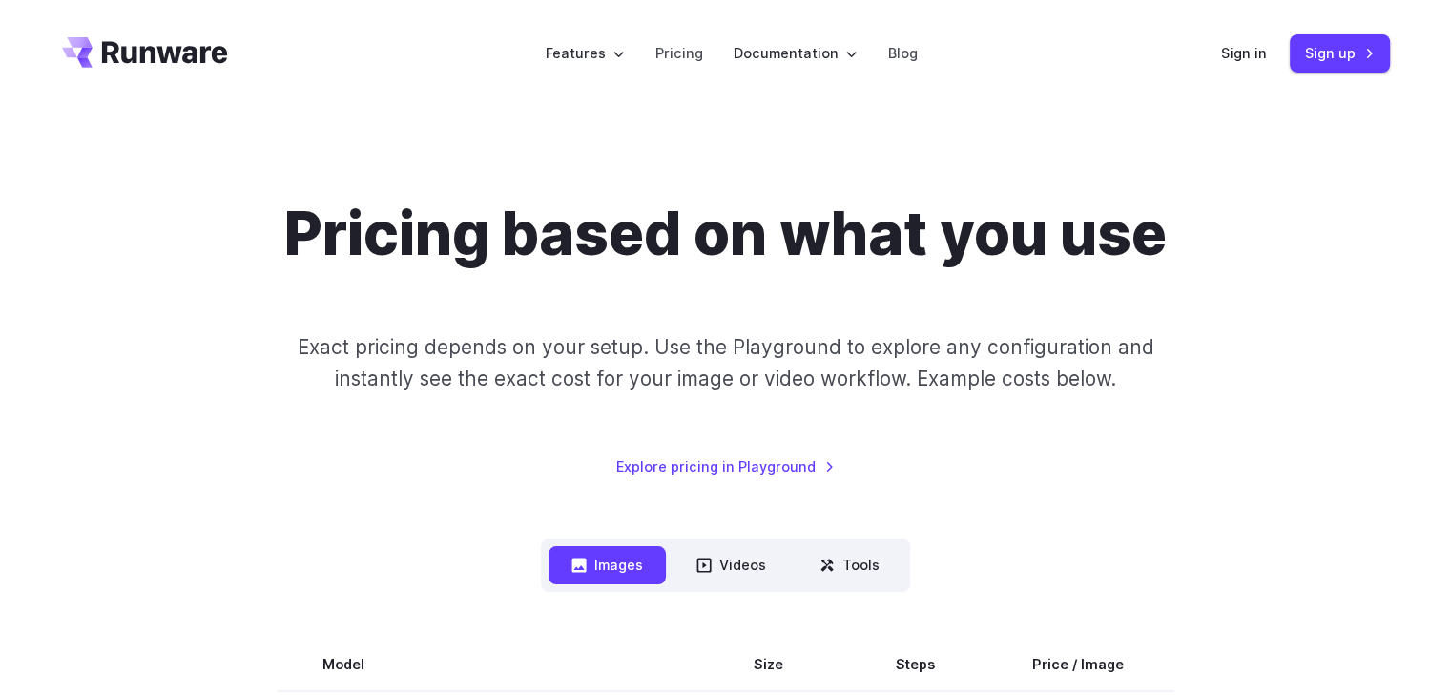
click at [1151, 383] on p "Exact pricing depends on your setup. Use the Playground to explore any configur…" at bounding box center [724, 363] width 929 height 64
